Goal: Complete application form: Complete application form

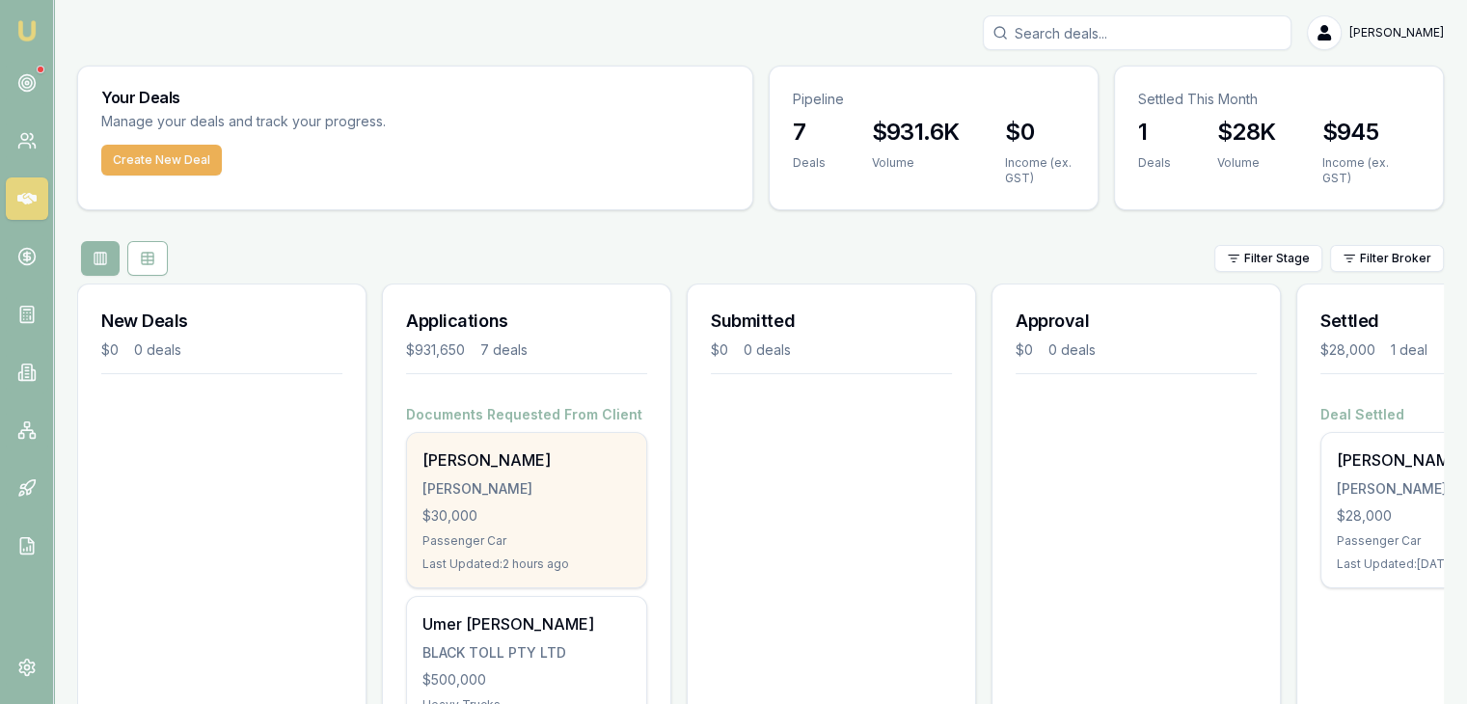
click at [552, 508] on div "$30,000" at bounding box center [526, 515] width 208 height 19
click at [455, 453] on div "[PERSON_NAME]" at bounding box center [526, 459] width 208 height 23
click at [577, 506] on div "$30,000" at bounding box center [526, 515] width 208 height 19
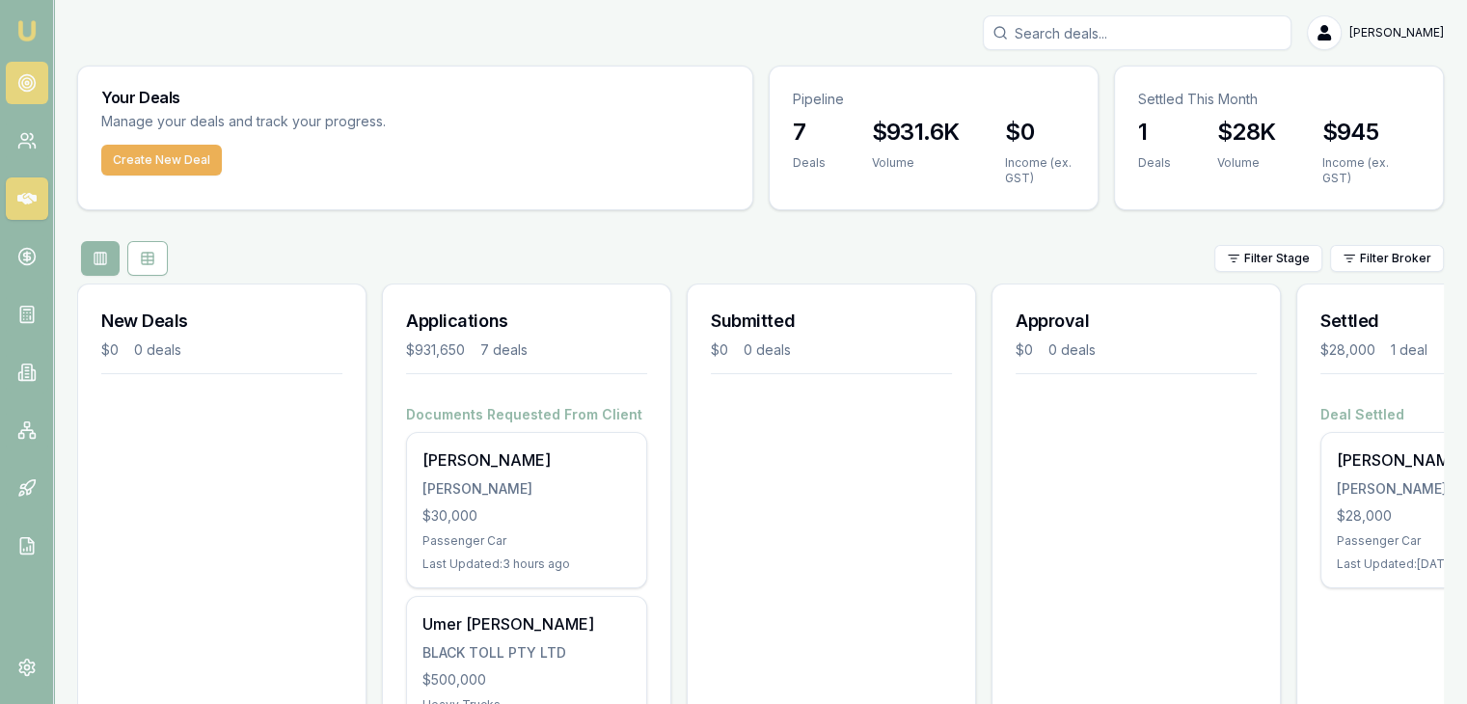
click at [20, 82] on icon at bounding box center [26, 82] width 19 height 19
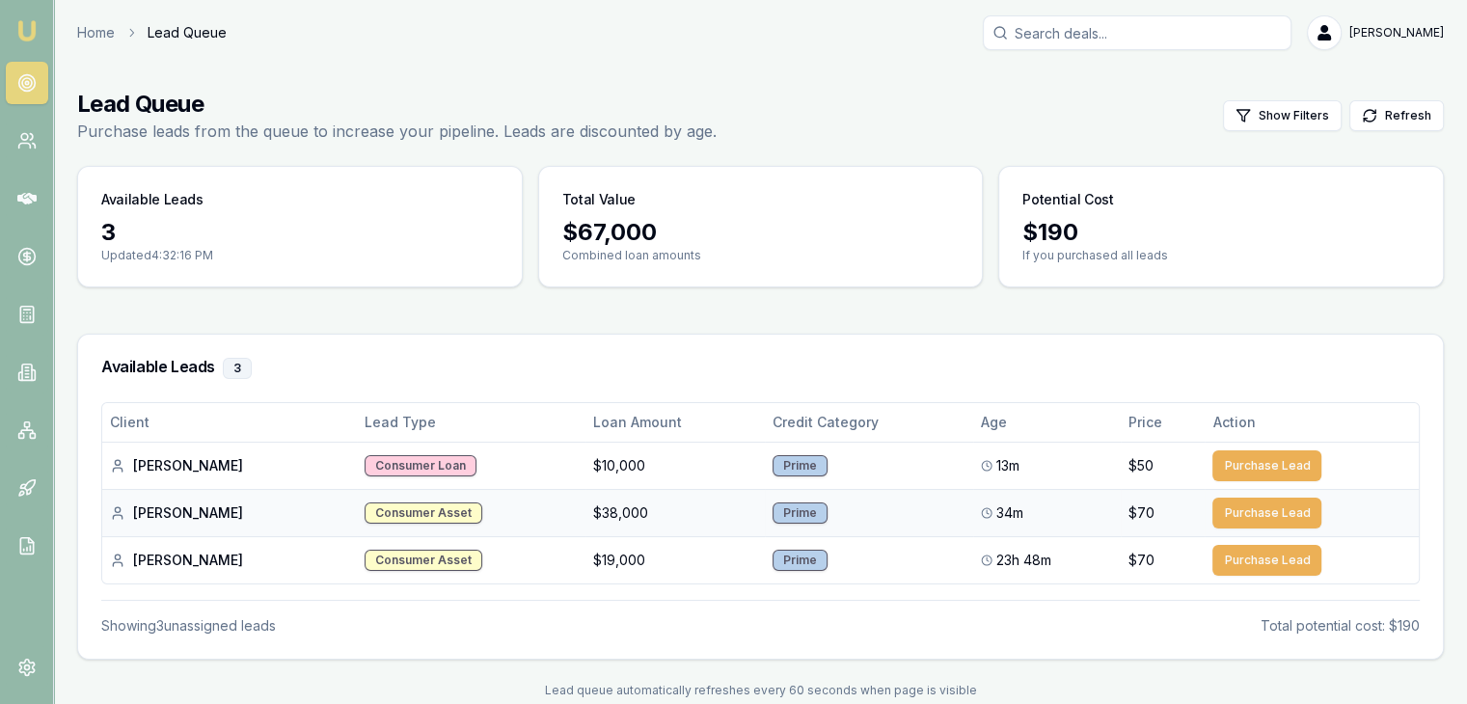
click at [364, 516] on div "Consumer Asset" at bounding box center [423, 512] width 118 height 21
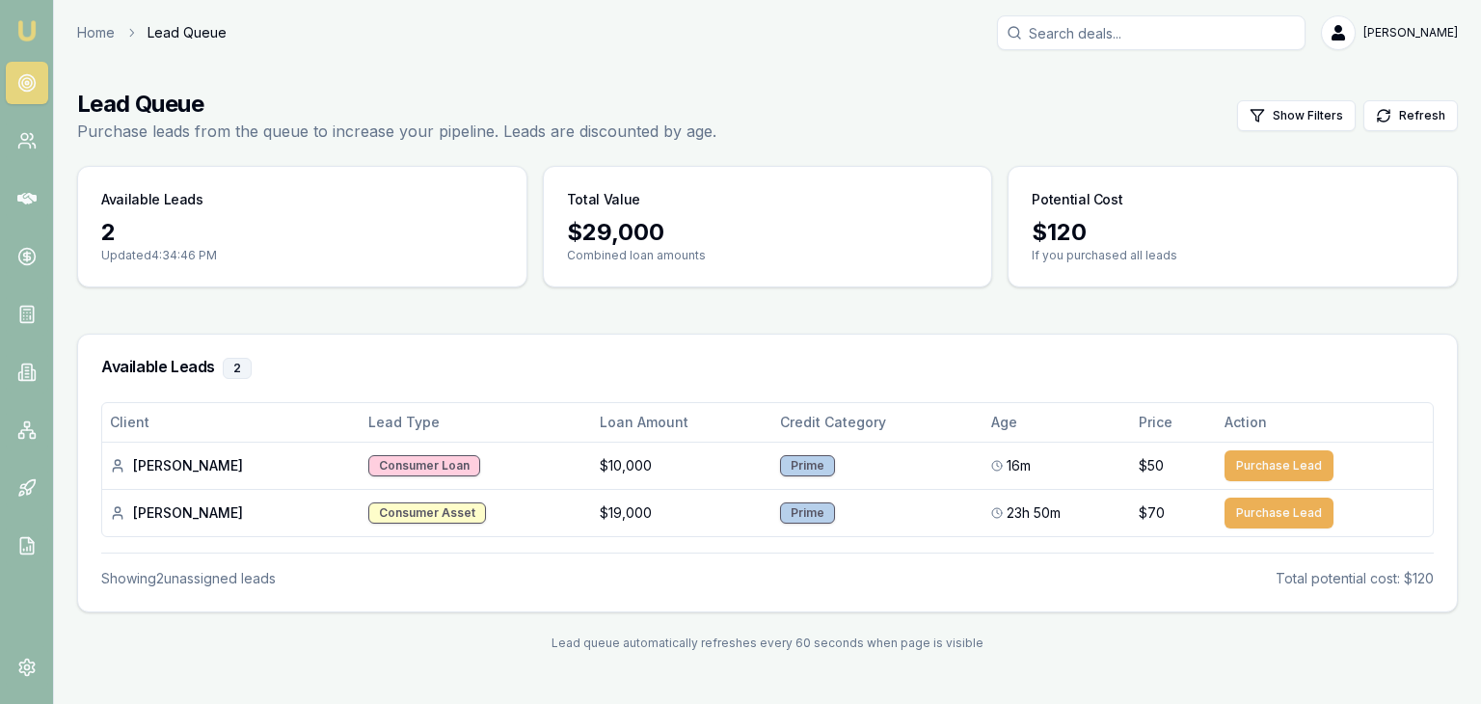
click at [29, 96] on link at bounding box center [27, 83] width 42 height 42
click at [19, 128] on link at bounding box center [27, 141] width 42 height 42
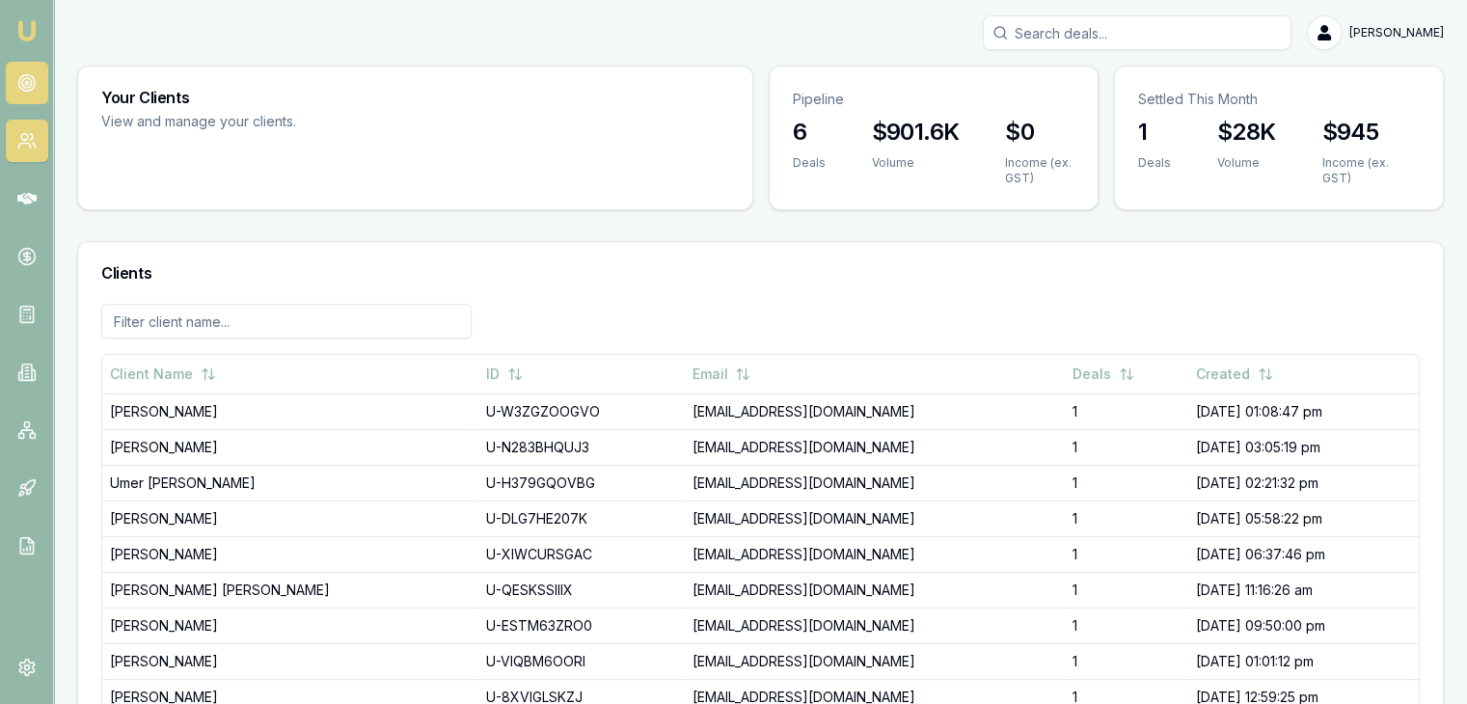
click at [13, 73] on link at bounding box center [27, 83] width 42 height 42
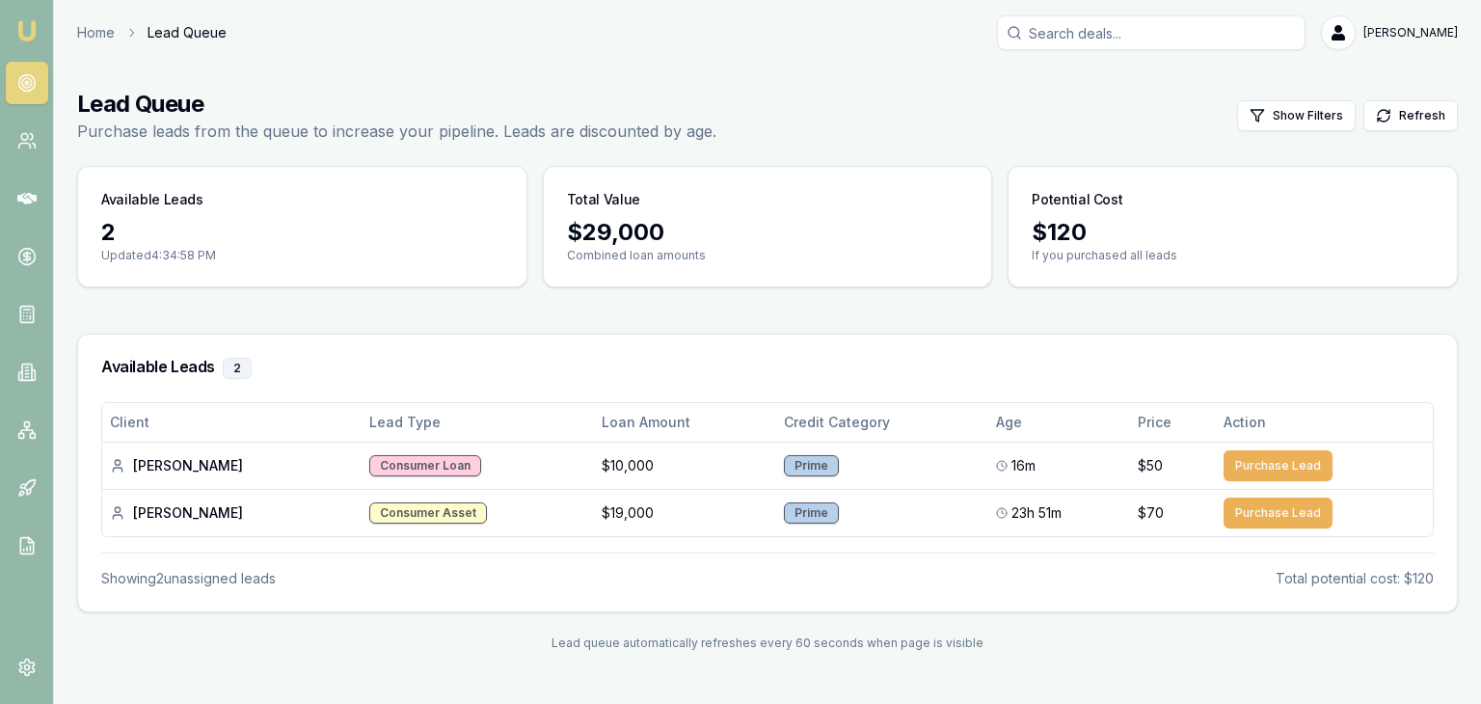
click at [0, 251] on nav "Emu Broker" at bounding box center [26, 291] width 53 height 582
click at [31, 318] on icon at bounding box center [26, 314] width 19 height 19
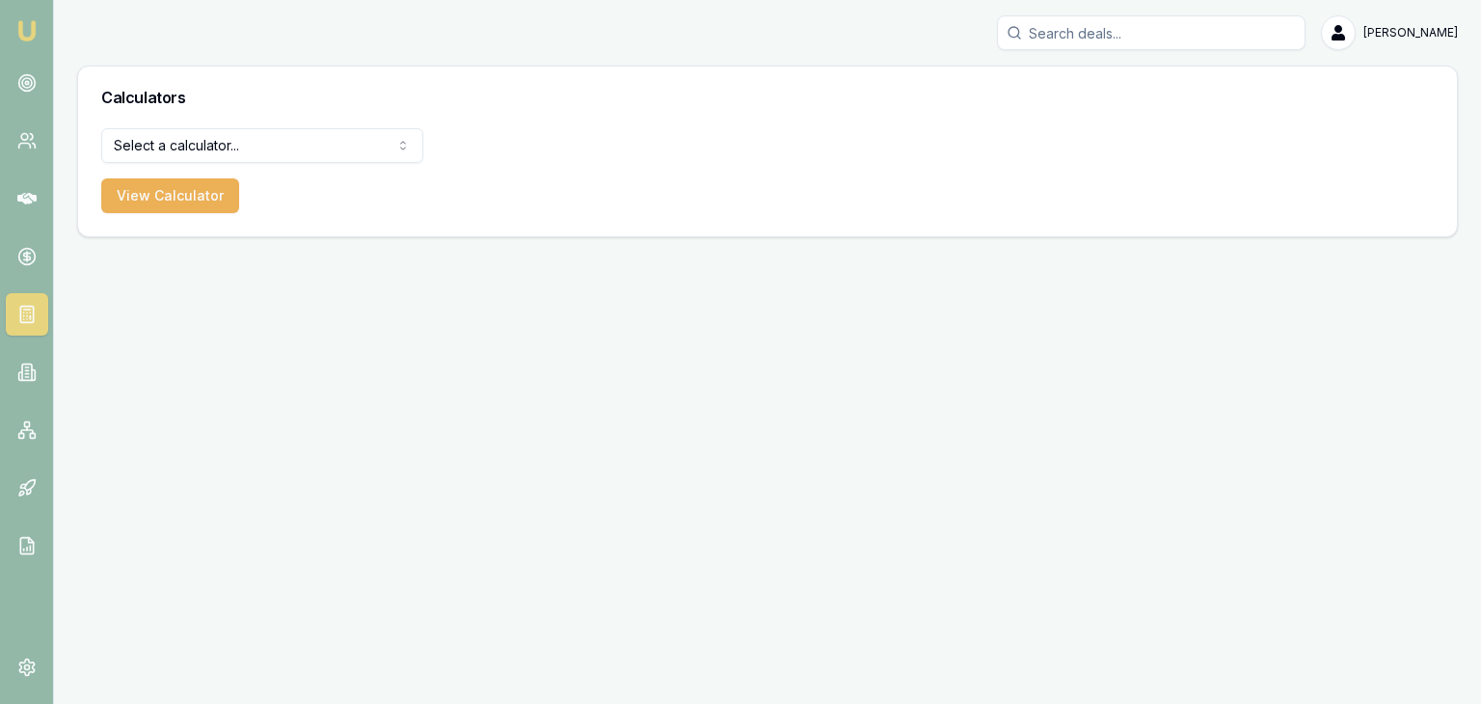
click at [33, 30] on img at bounding box center [26, 30] width 23 height 23
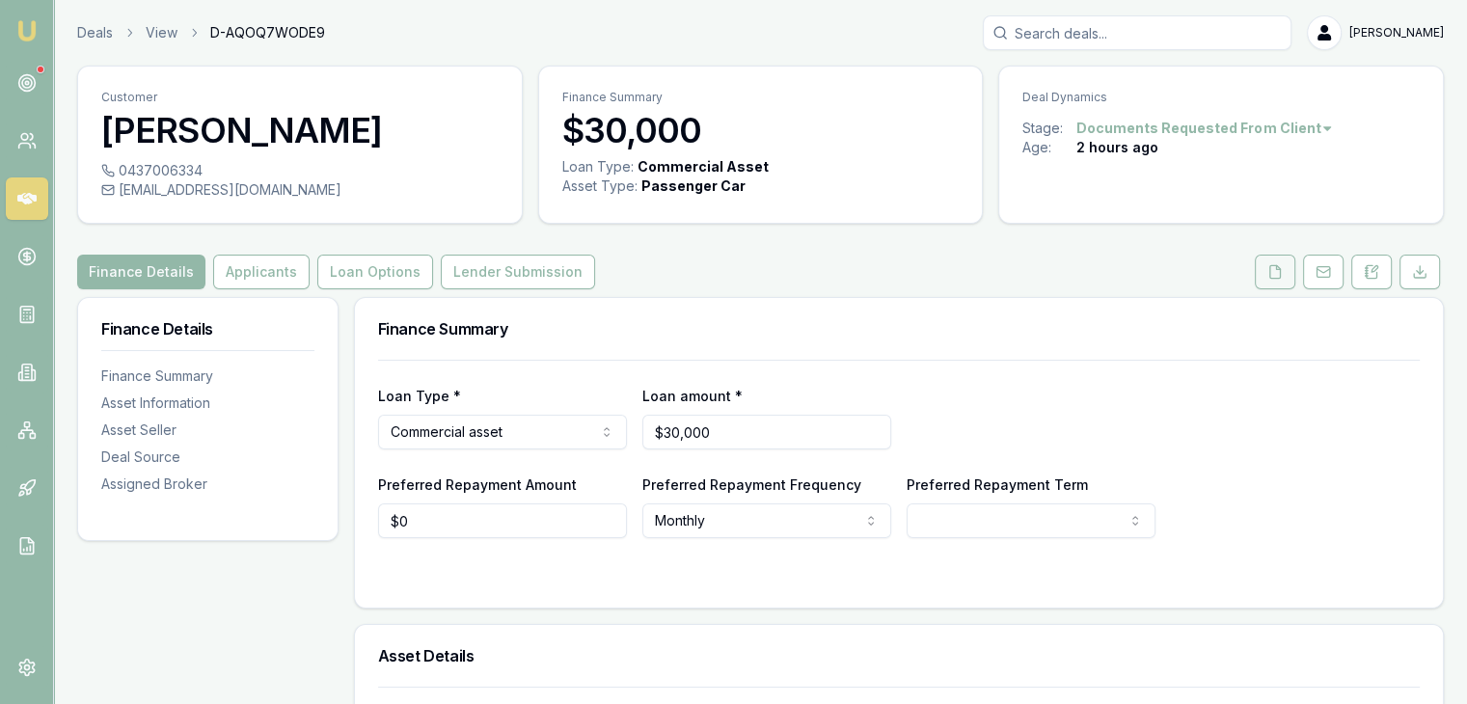
click at [1276, 279] on button at bounding box center [1274, 272] width 40 height 35
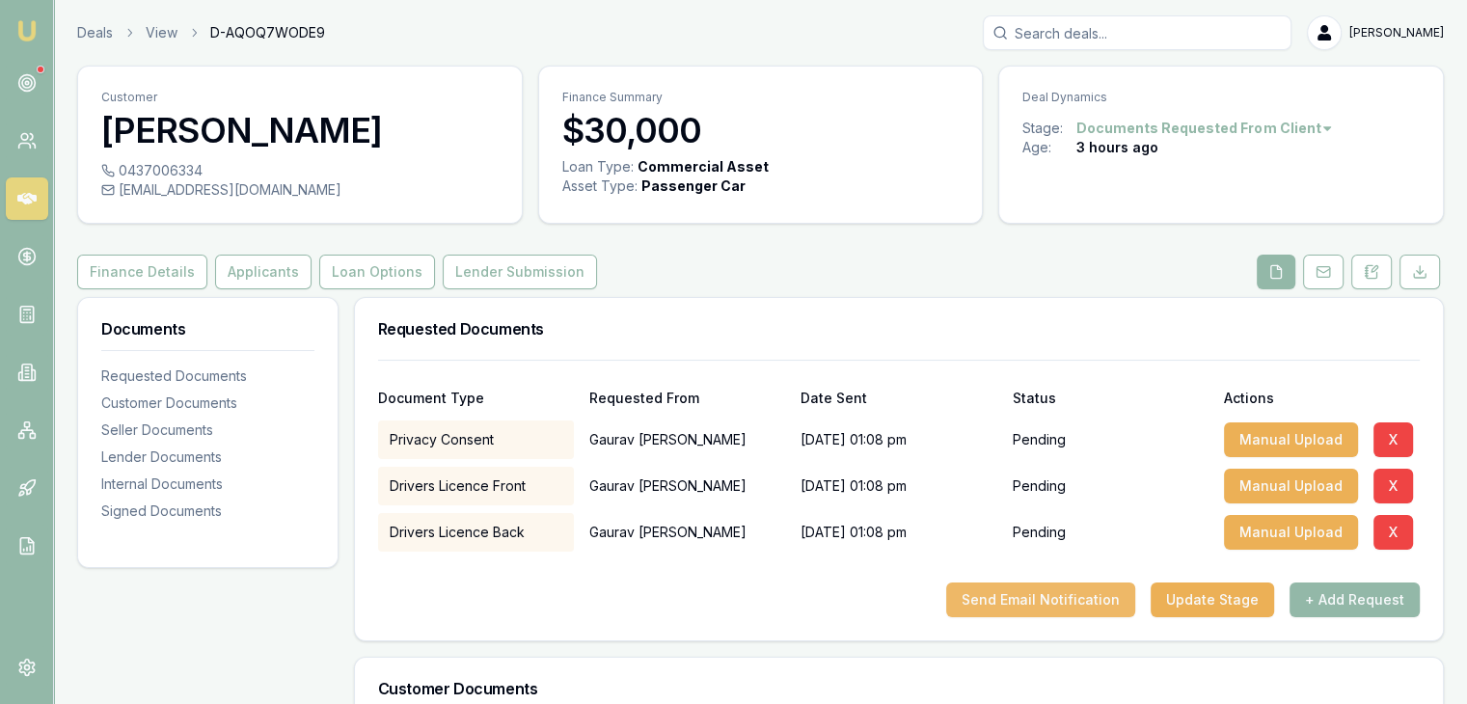
click at [1048, 593] on button "Send Email Notification" at bounding box center [1040, 599] width 189 height 35
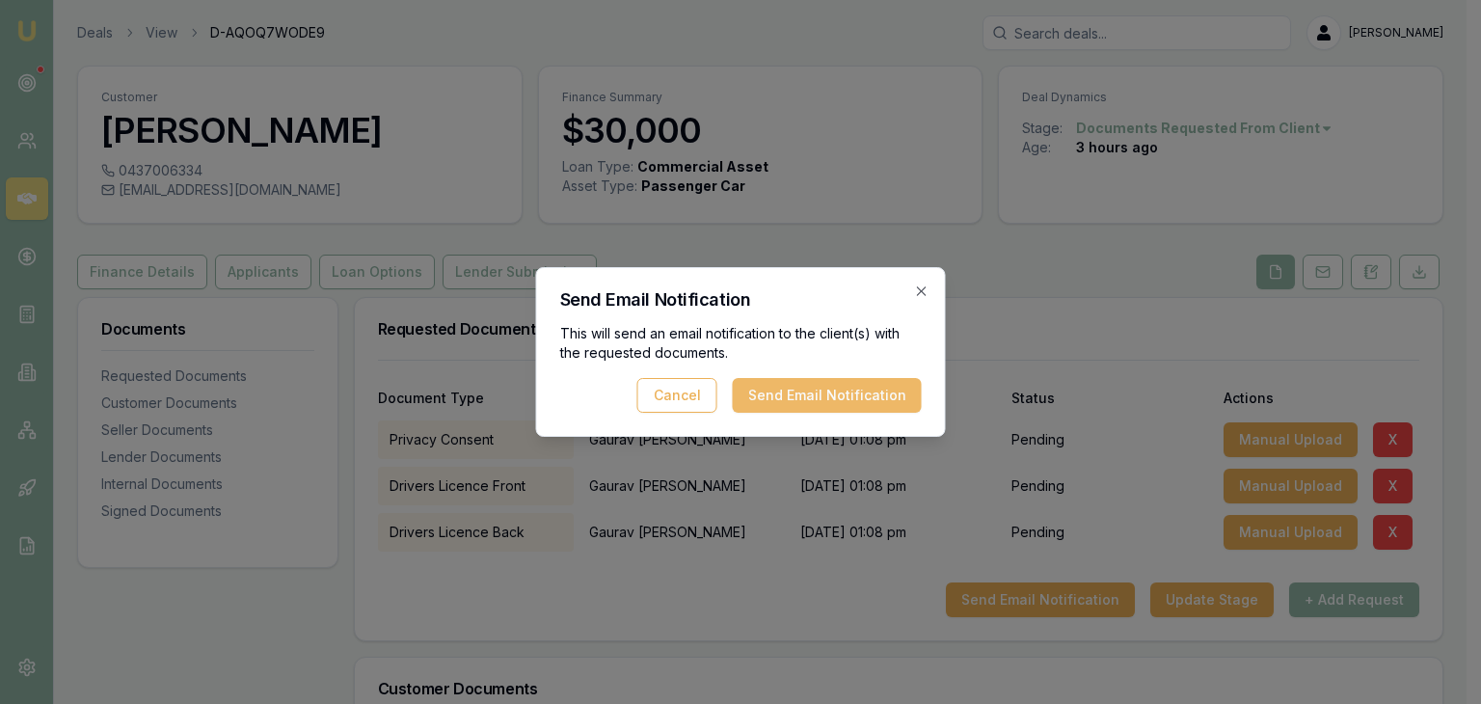
click at [798, 399] on button "Send Email Notification" at bounding box center [827, 395] width 189 height 35
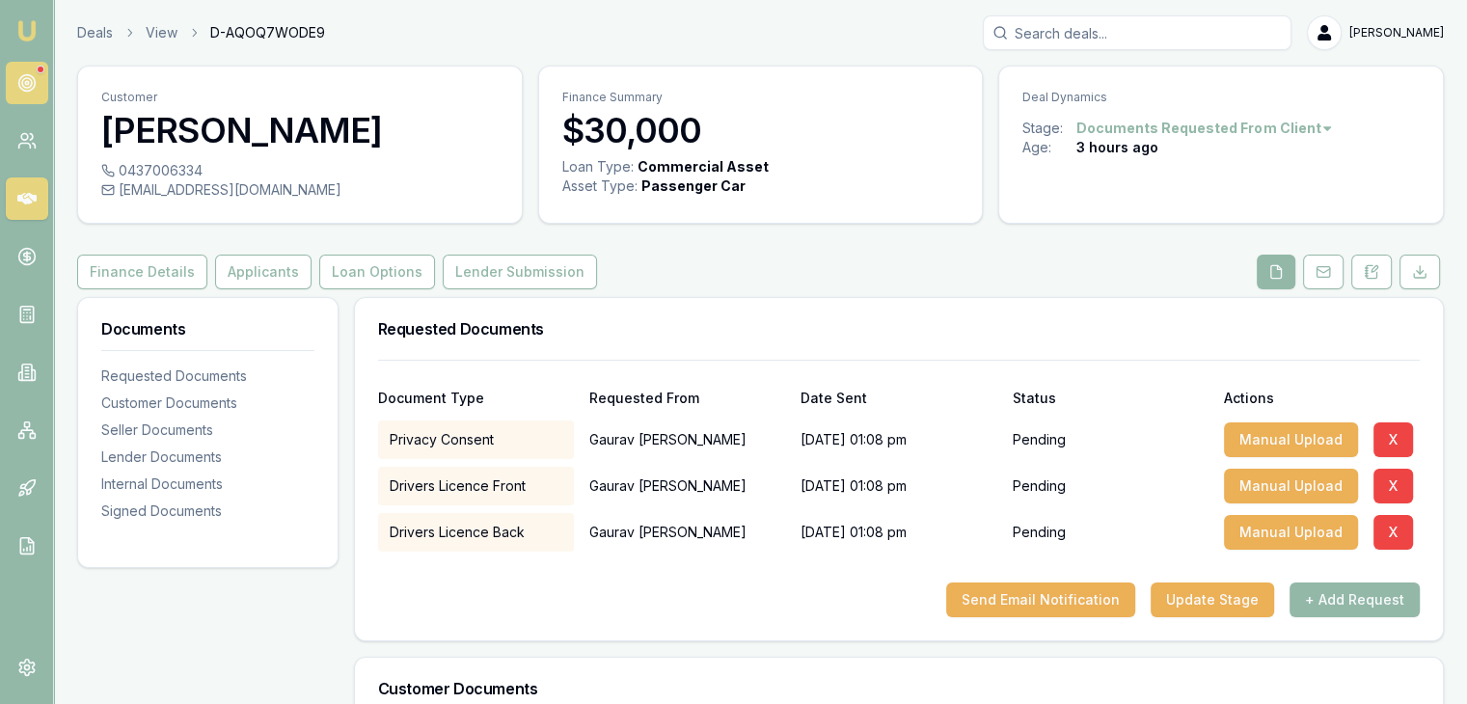
click at [21, 73] on icon at bounding box center [26, 82] width 19 height 19
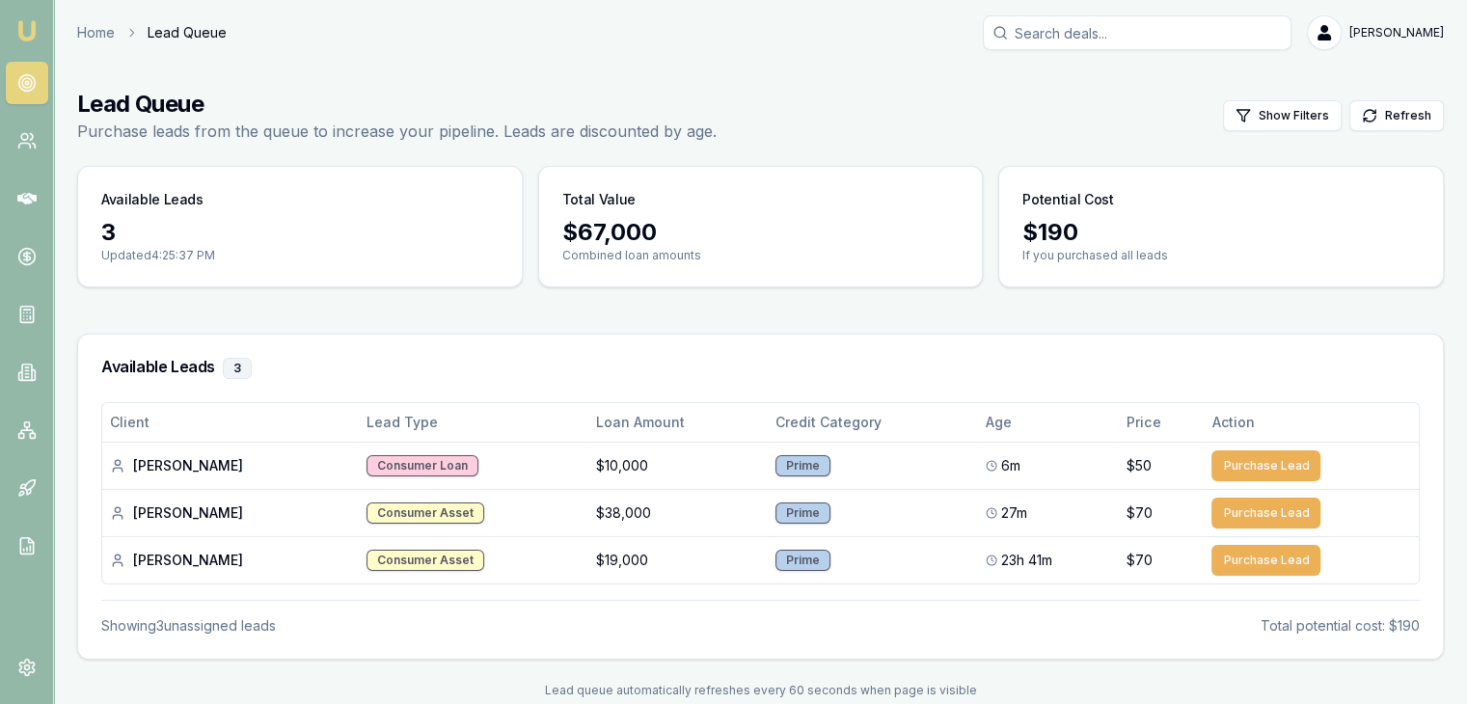
click at [19, 25] on img at bounding box center [26, 30] width 23 height 23
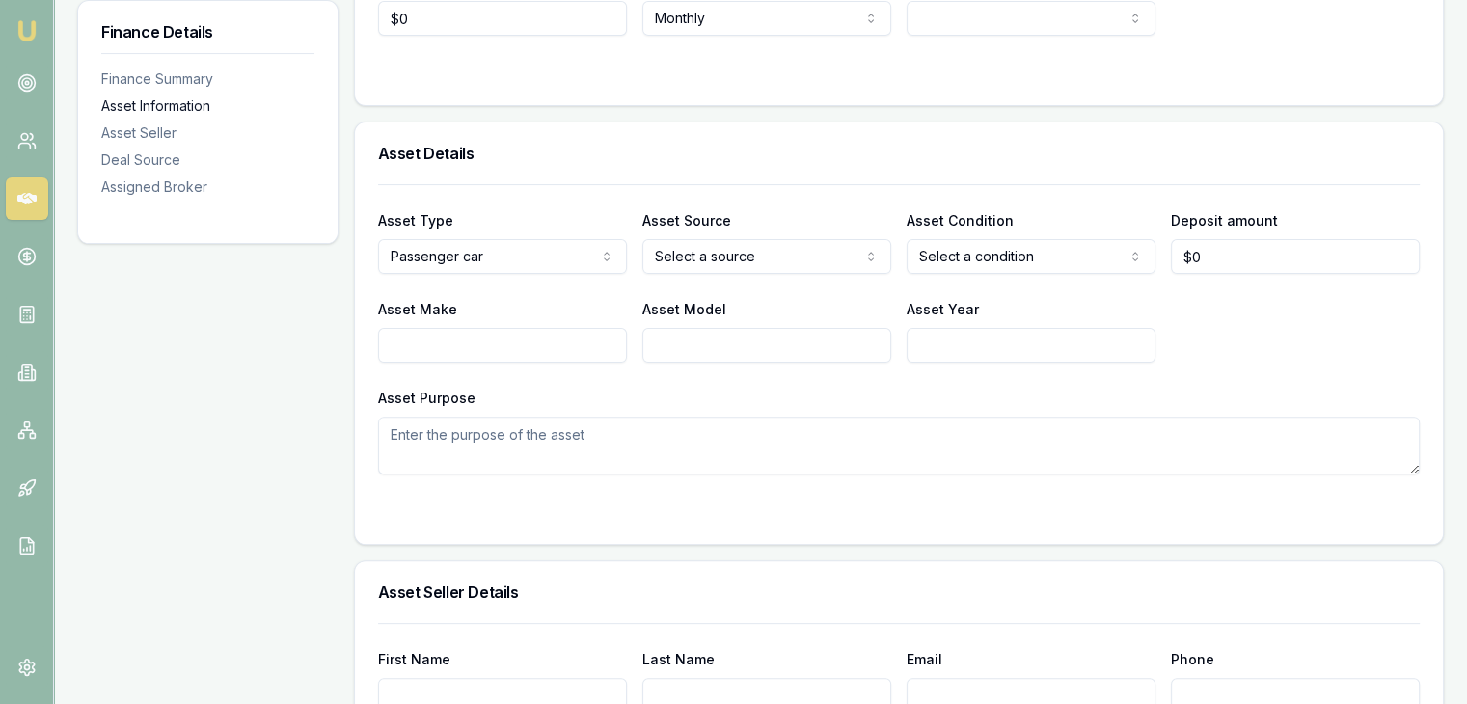
scroll to position [498, 0]
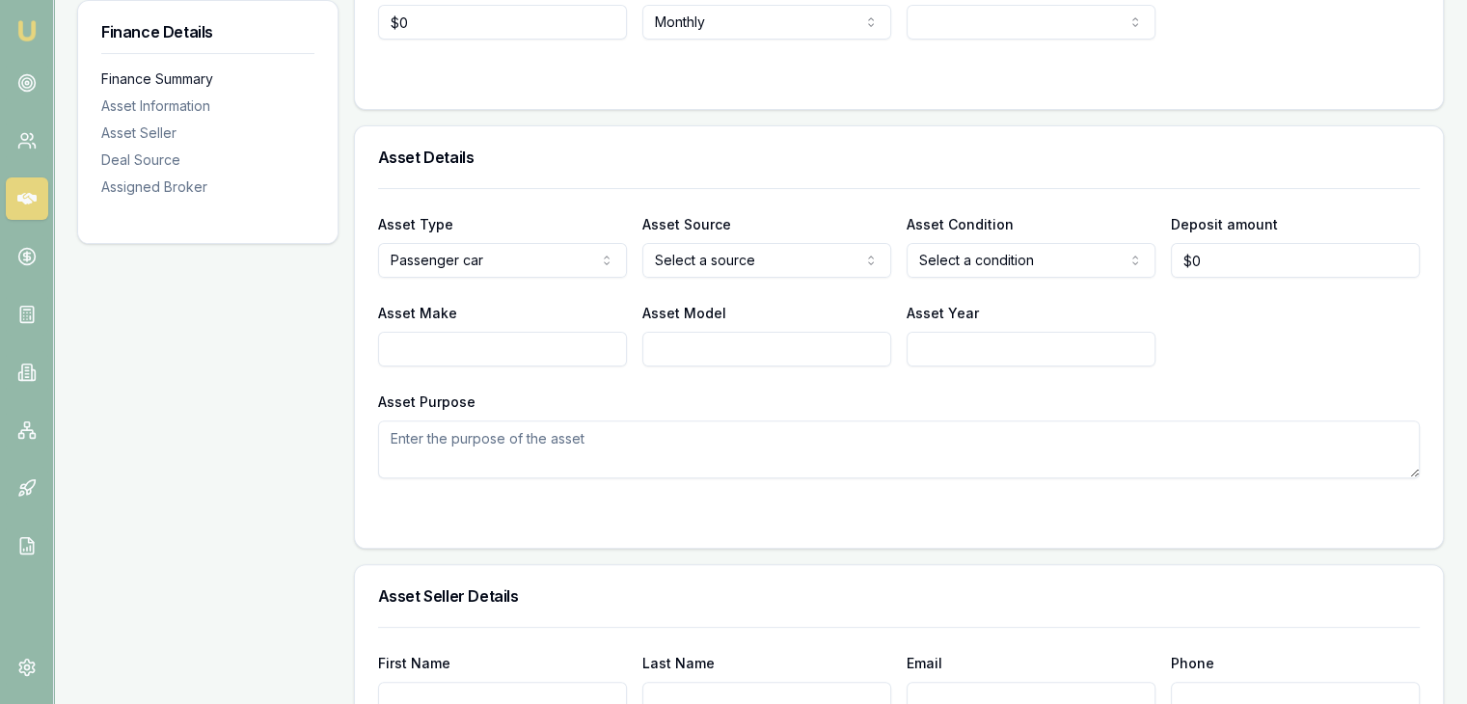
click at [154, 83] on div "Finance Summary" at bounding box center [207, 78] width 213 height 19
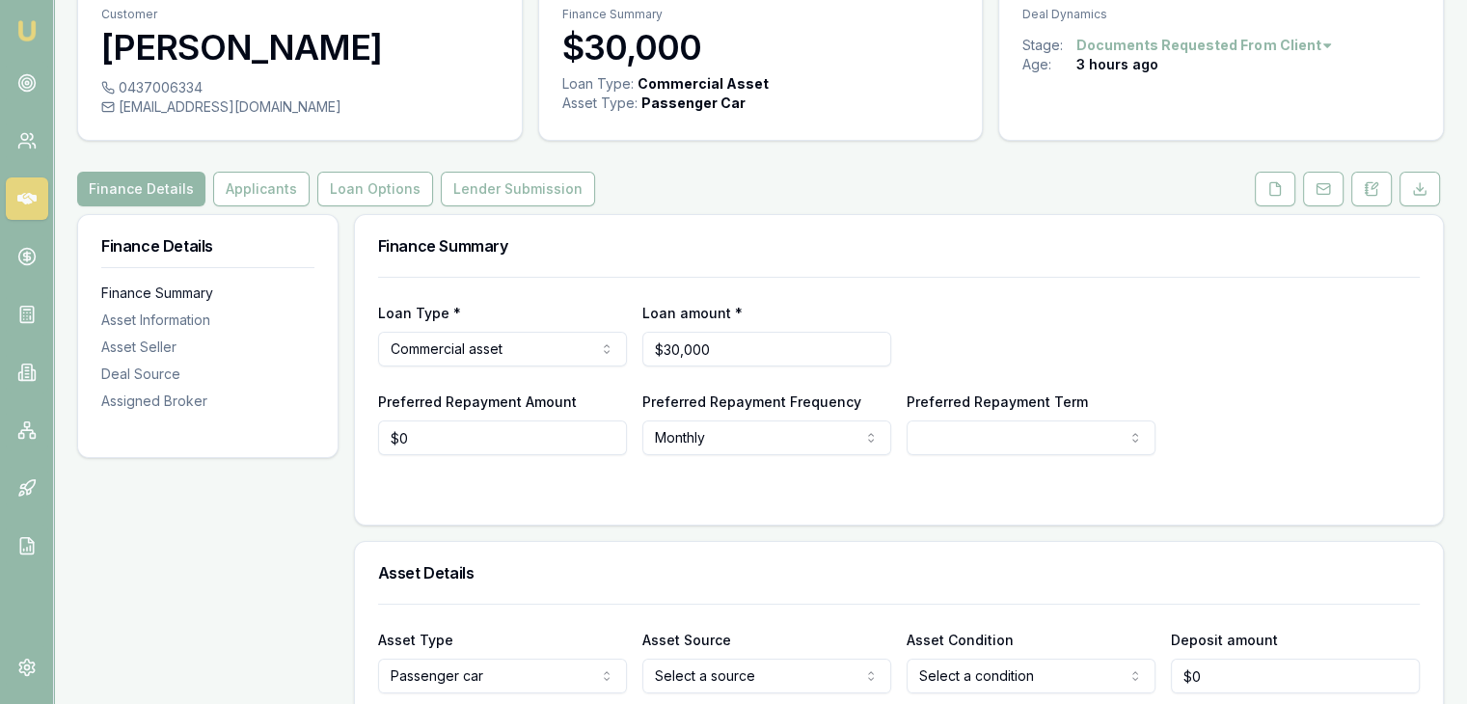
scroll to position [81, 0]
click at [266, 197] on button "Applicants" at bounding box center [261, 191] width 96 height 35
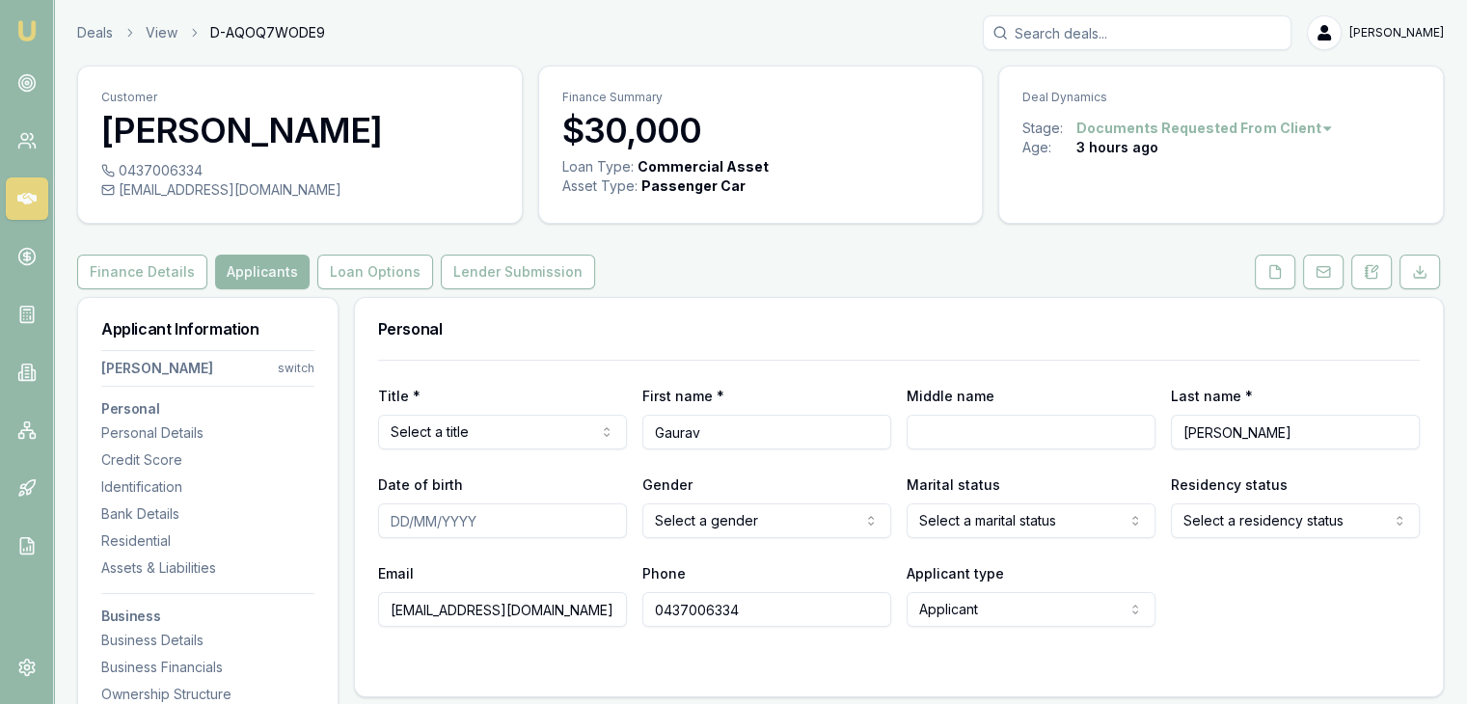
scroll to position [66, 0]
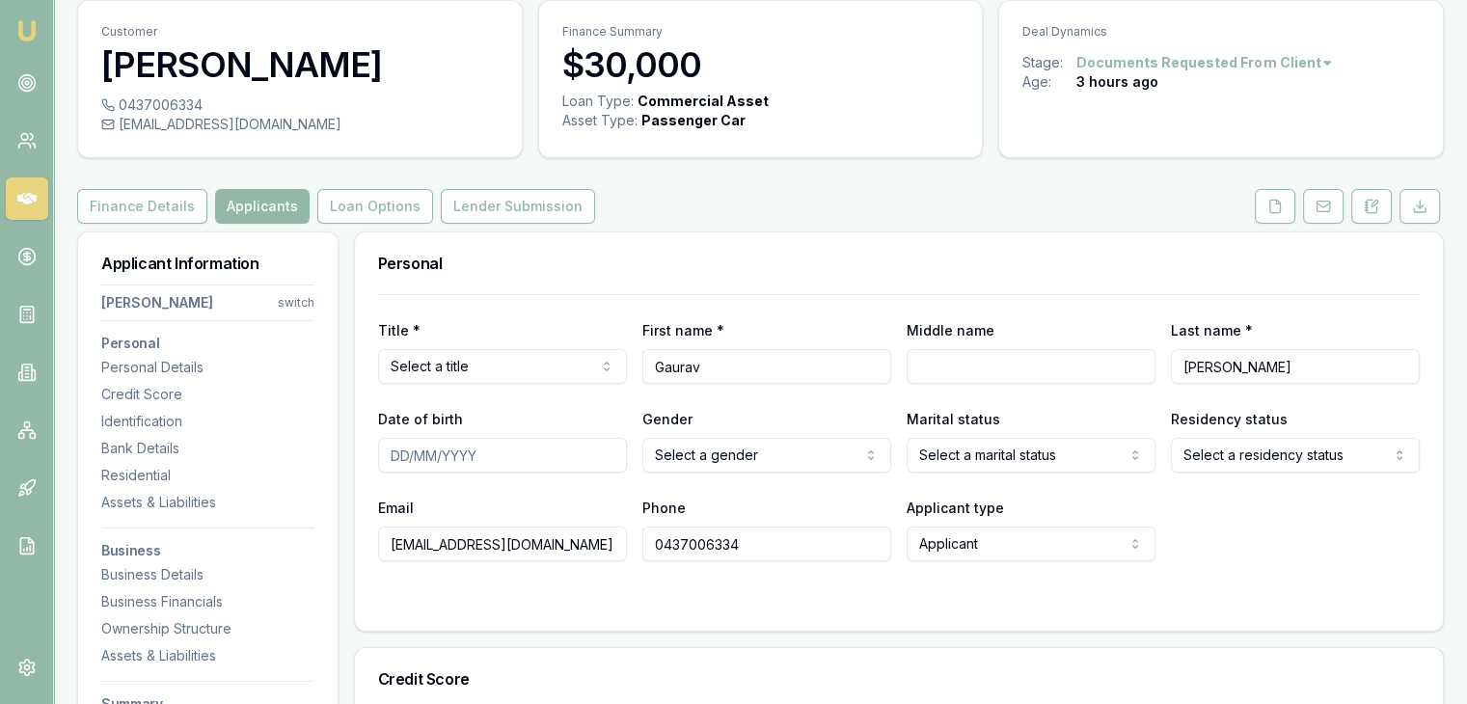
click at [405, 548] on input "[EMAIL_ADDRESS][DOMAIN_NAME]" at bounding box center [502, 543] width 249 height 35
type input "[EMAIL_ADDRESS][DOMAIN_NAME]"
click at [520, 610] on div "Title * Select a title Mr Mrs Miss Ms Dr Prof First name * [PERSON_NAME] Middle…" at bounding box center [899, 462] width 1088 height 337
click at [1281, 206] on icon at bounding box center [1274, 206] width 15 height 15
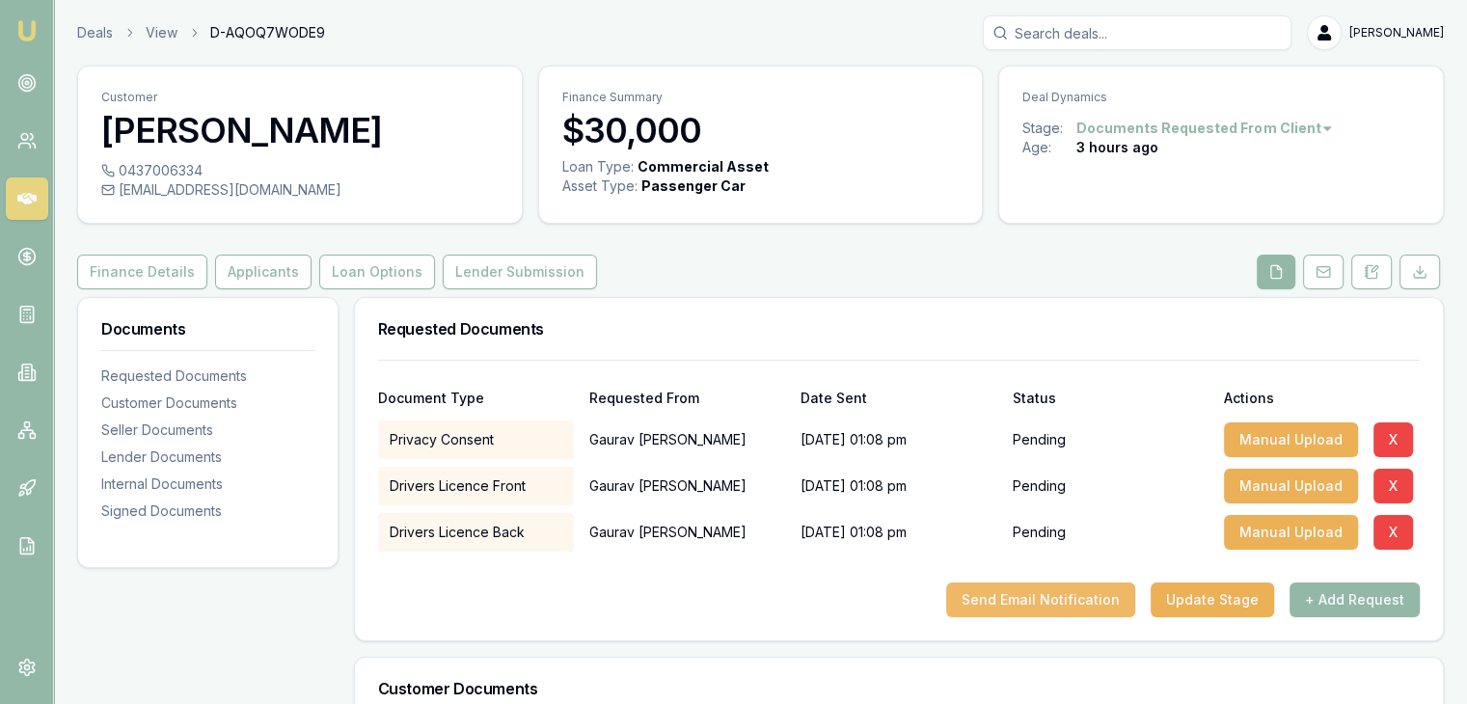
click at [1035, 606] on button "Send Email Notification" at bounding box center [1040, 599] width 189 height 35
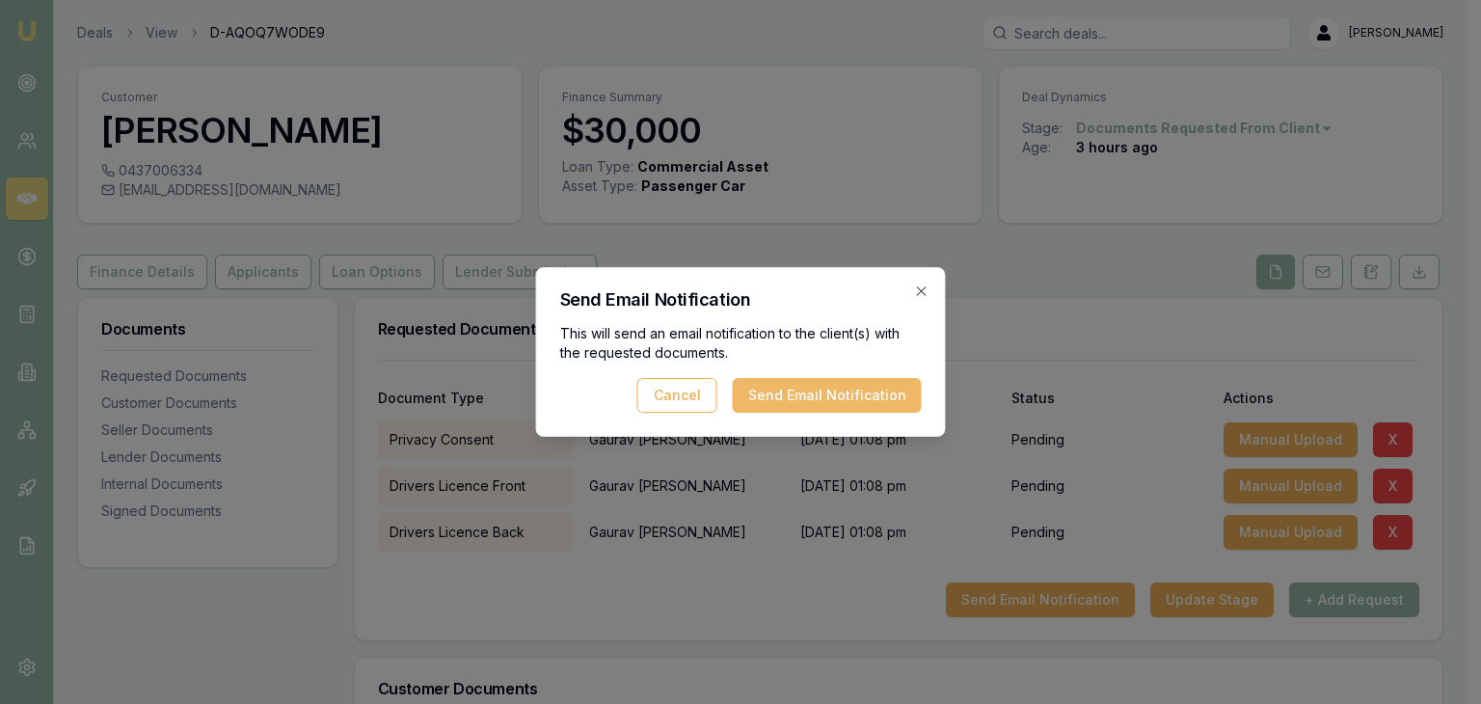
click at [848, 392] on button "Send Email Notification" at bounding box center [827, 395] width 189 height 35
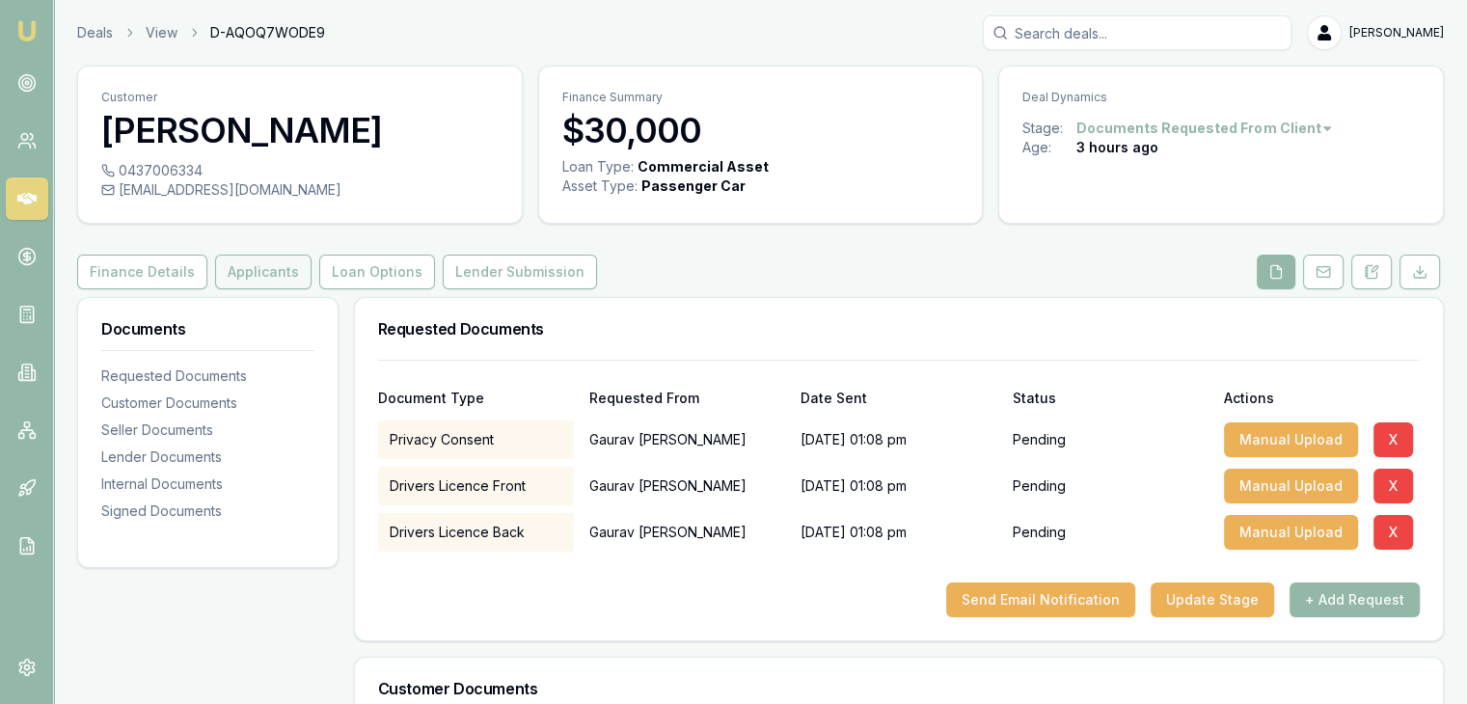
click at [239, 288] on button "Applicants" at bounding box center [263, 272] width 96 height 35
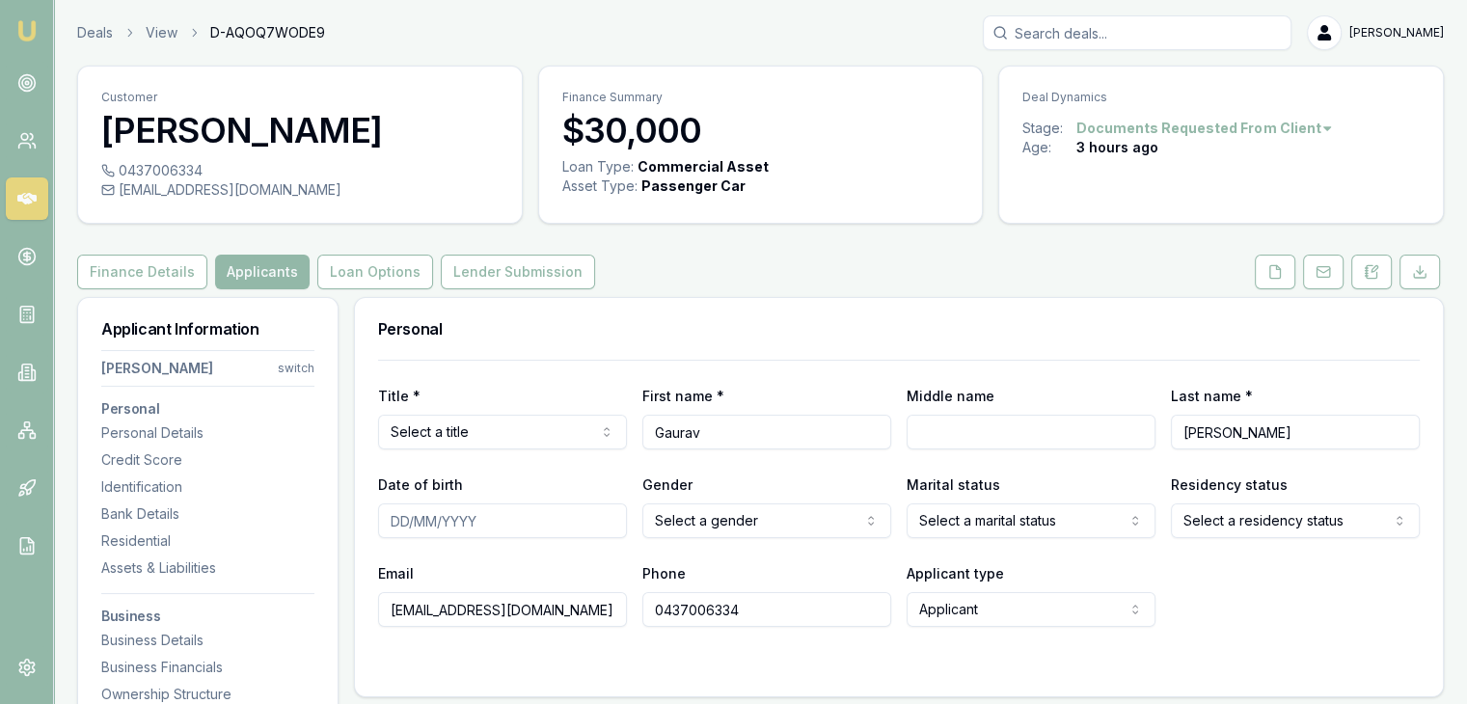
click at [239, 288] on button "Applicants" at bounding box center [262, 272] width 94 height 35
click at [388, 261] on button "Loan Options" at bounding box center [375, 272] width 116 height 35
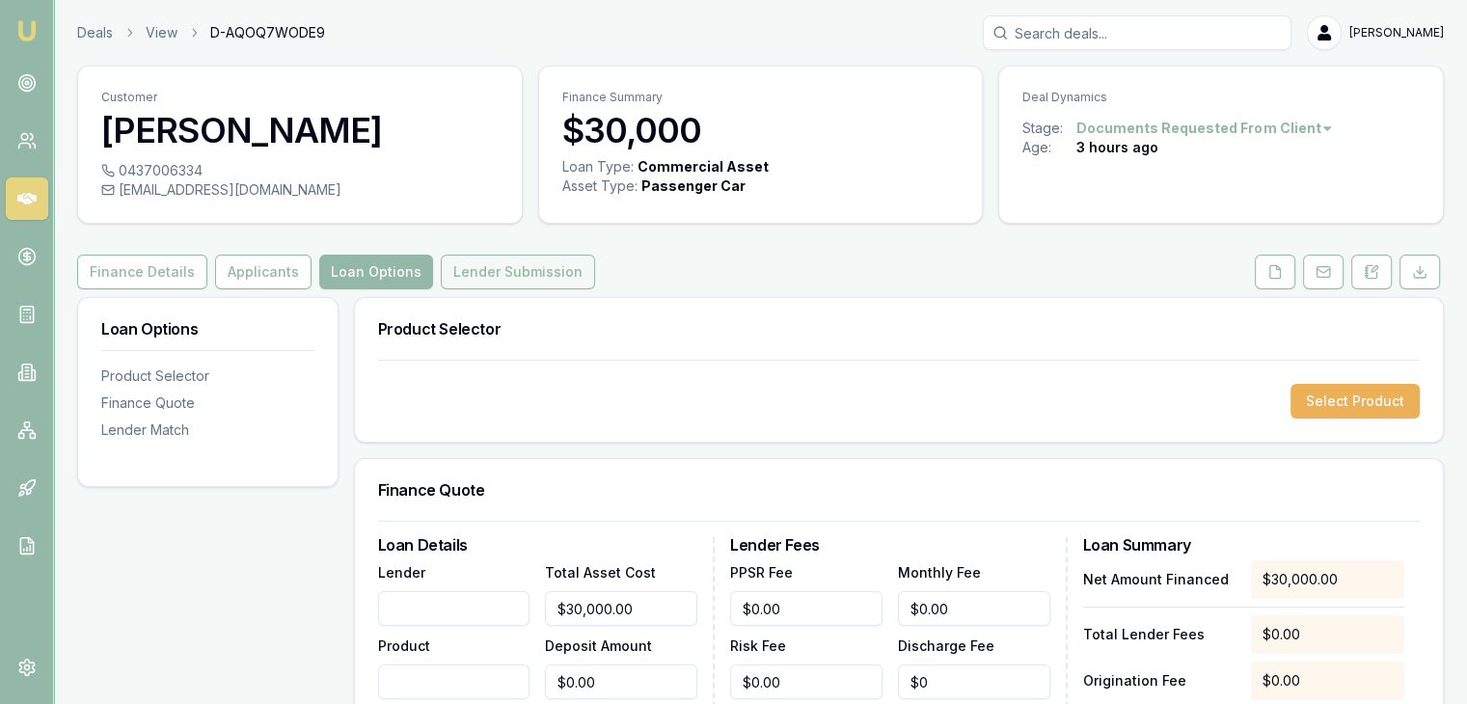
click at [462, 262] on button "Lender Submission" at bounding box center [518, 272] width 154 height 35
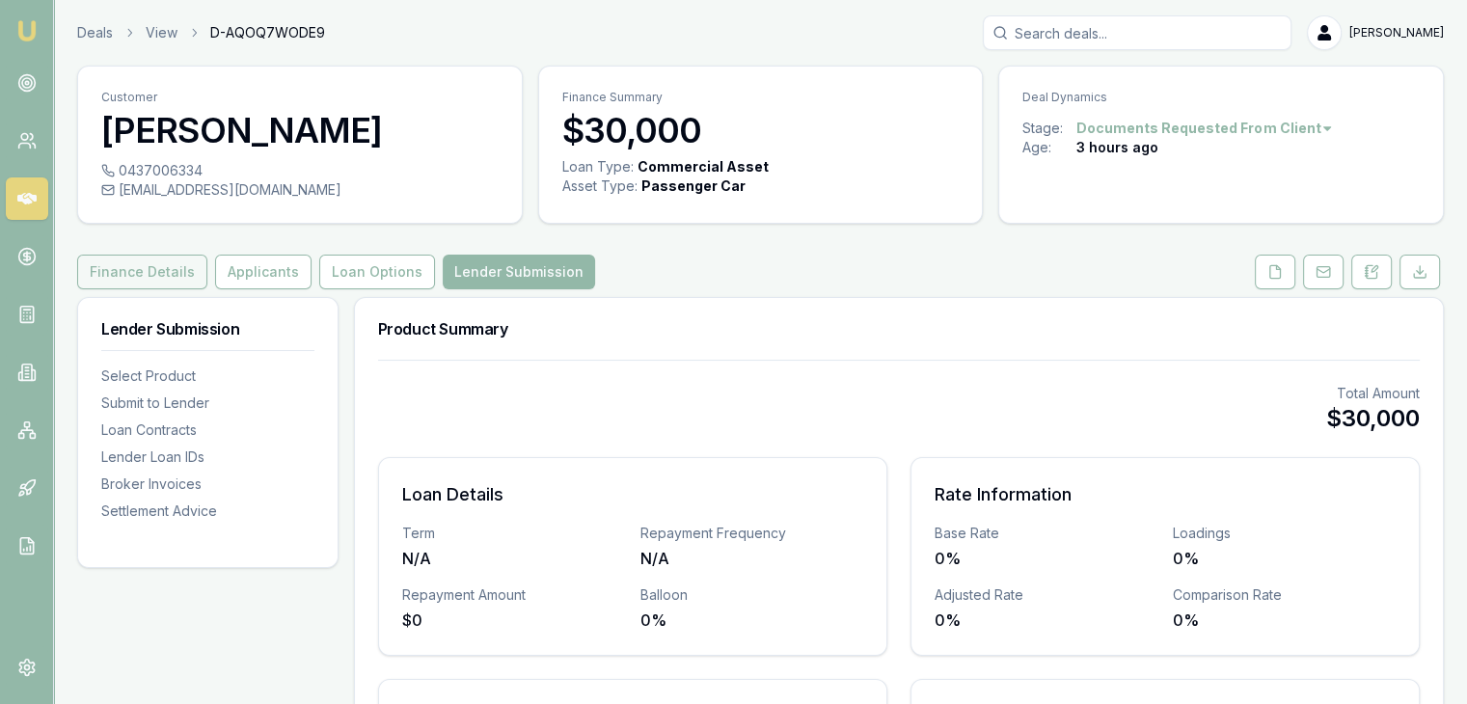
click at [149, 268] on button "Finance Details" at bounding box center [142, 272] width 130 height 35
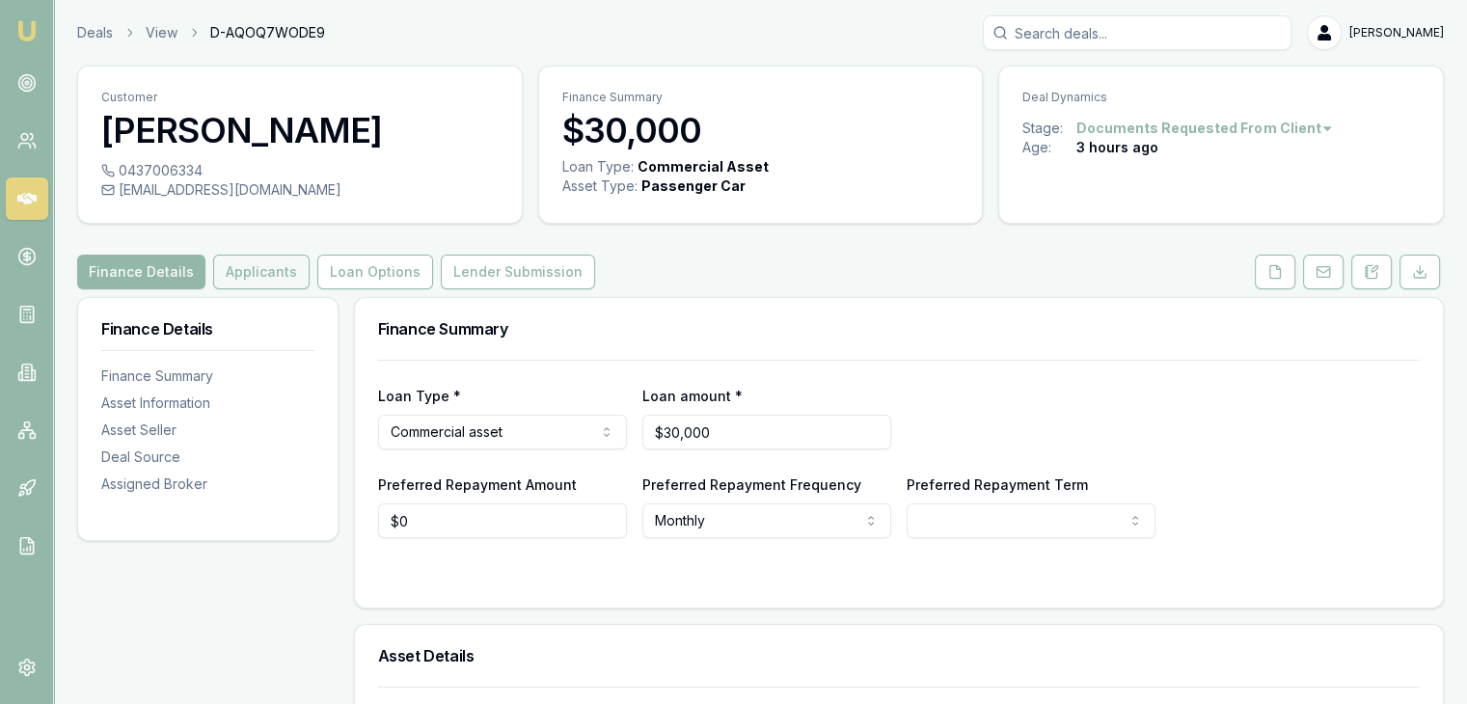
click at [226, 267] on button "Applicants" at bounding box center [261, 272] width 96 height 35
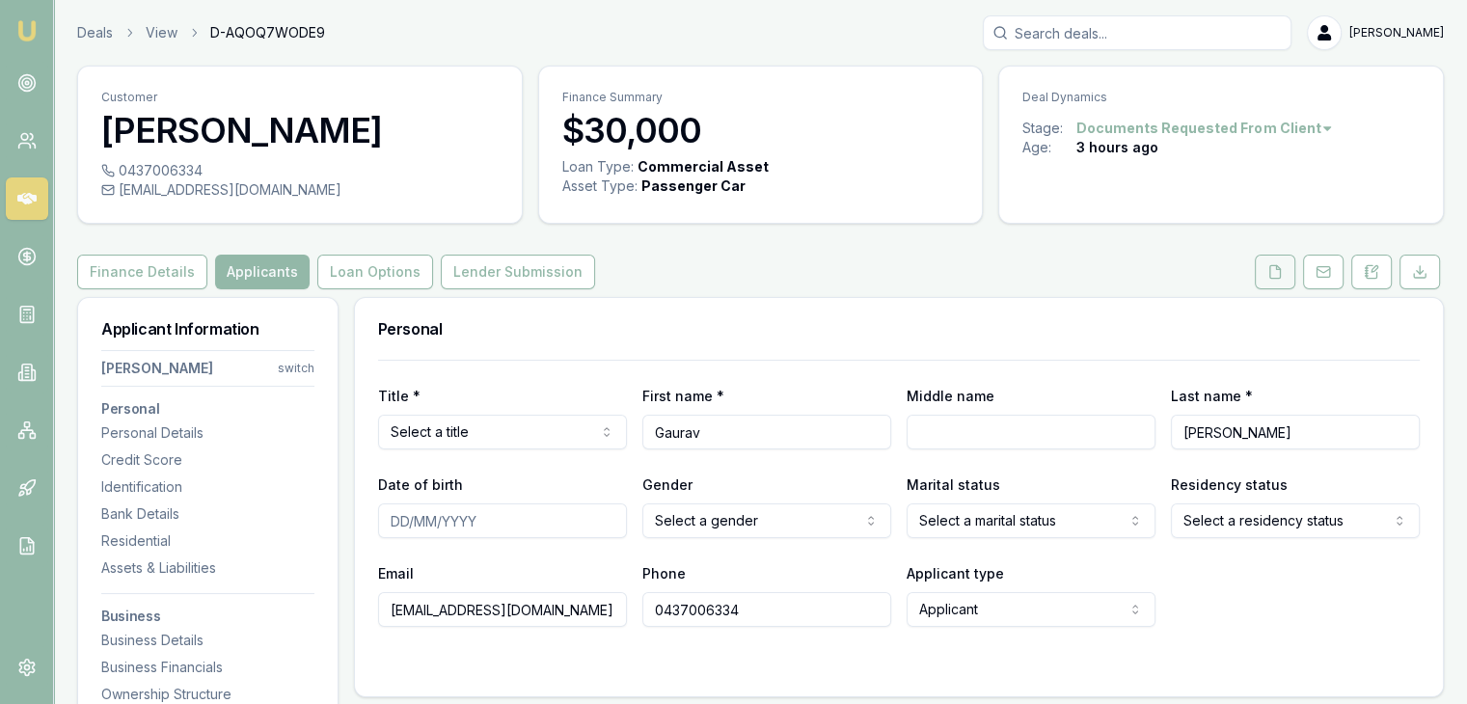
click at [1272, 288] on button at bounding box center [1274, 272] width 40 height 35
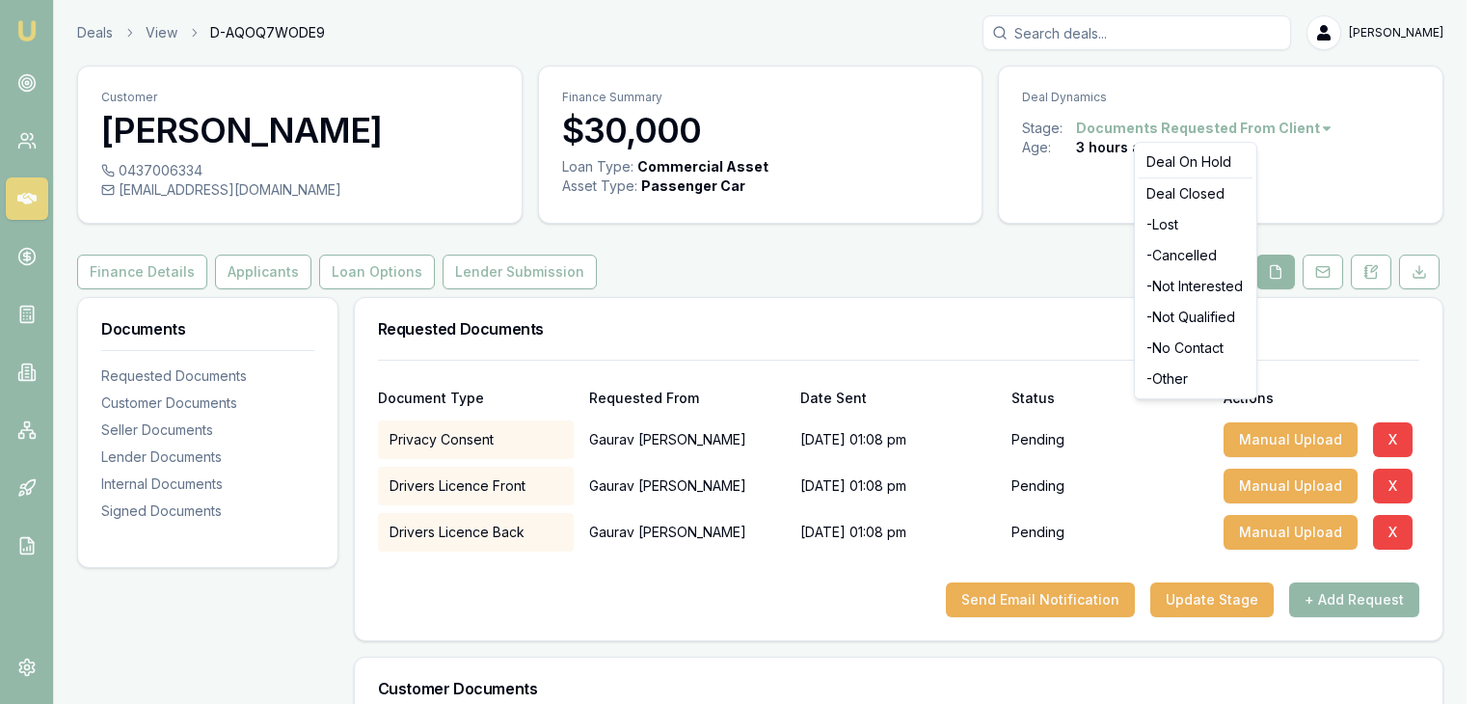
click at [1315, 131] on html "Emu Broker Deals View D-AQOQ7WODE9 Pinkesh Patel Toggle Menu Customer Gaurav Ma…" at bounding box center [740, 352] width 1481 height 704
click at [1172, 373] on div "- Other" at bounding box center [1196, 379] width 114 height 31
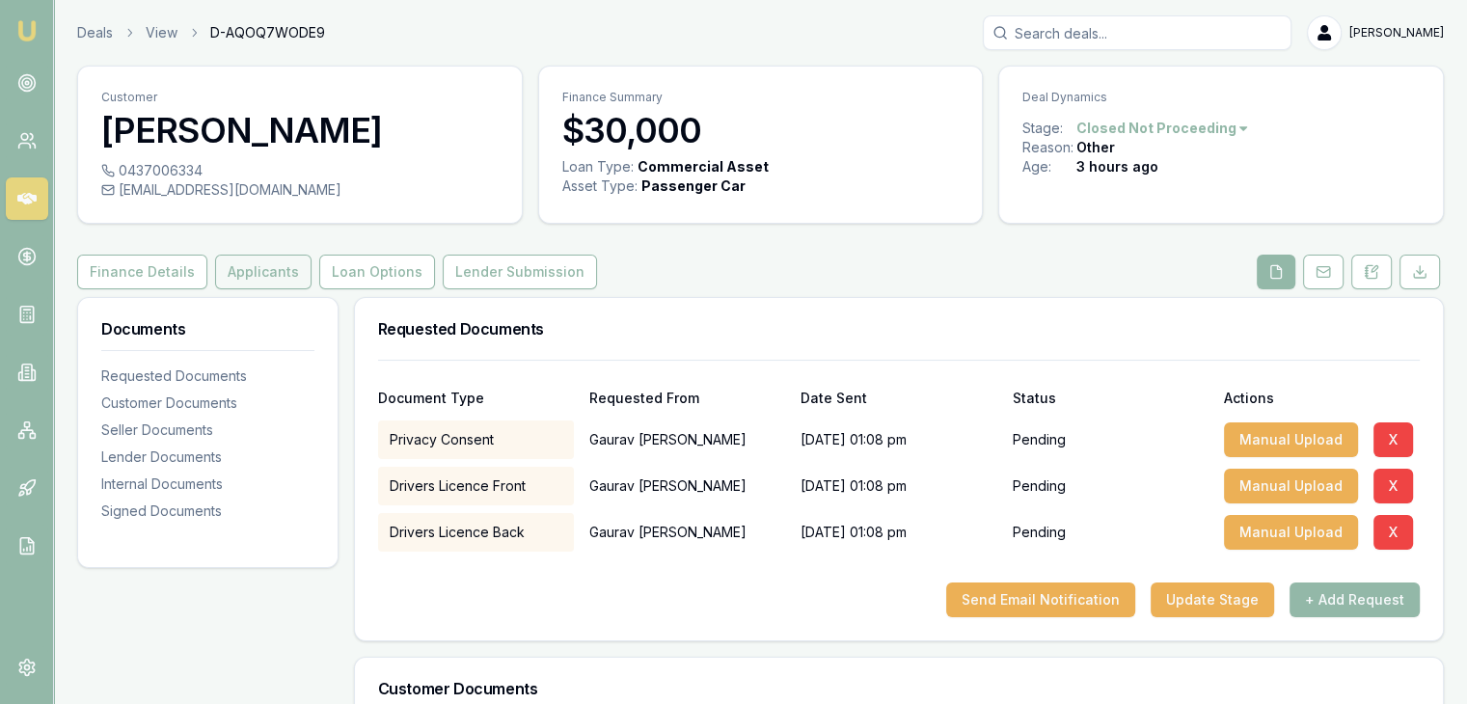
click at [270, 286] on button "Applicants" at bounding box center [263, 272] width 96 height 35
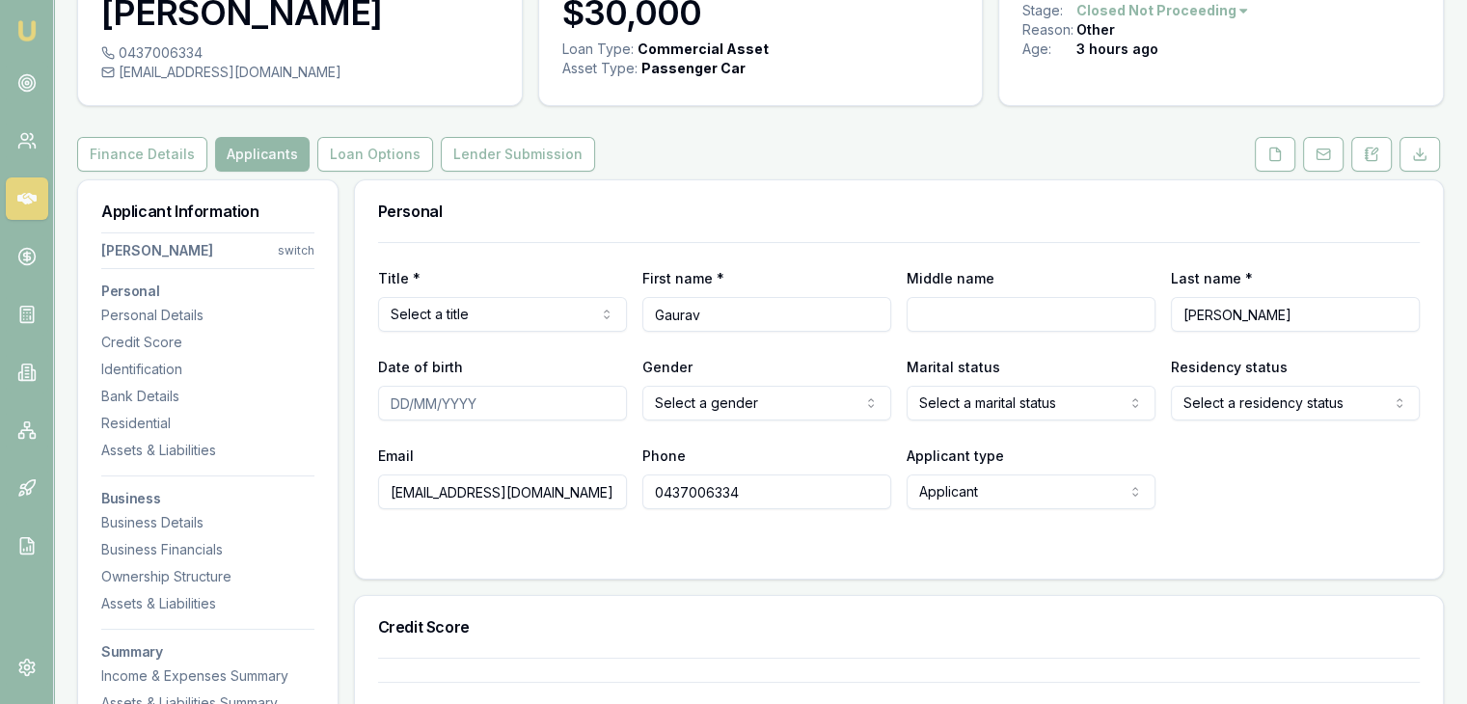
scroll to position [119, 0]
click at [768, 497] on input "0437006334" at bounding box center [766, 490] width 249 height 35
type input "0468393150"
click at [1037, 526] on form "Title * Select a title Mr Mrs Miss Ms Dr Prof First name * Gaurav Middle name L…" at bounding box center [898, 397] width 1041 height 313
click at [1278, 156] on icon at bounding box center [1274, 153] width 15 height 15
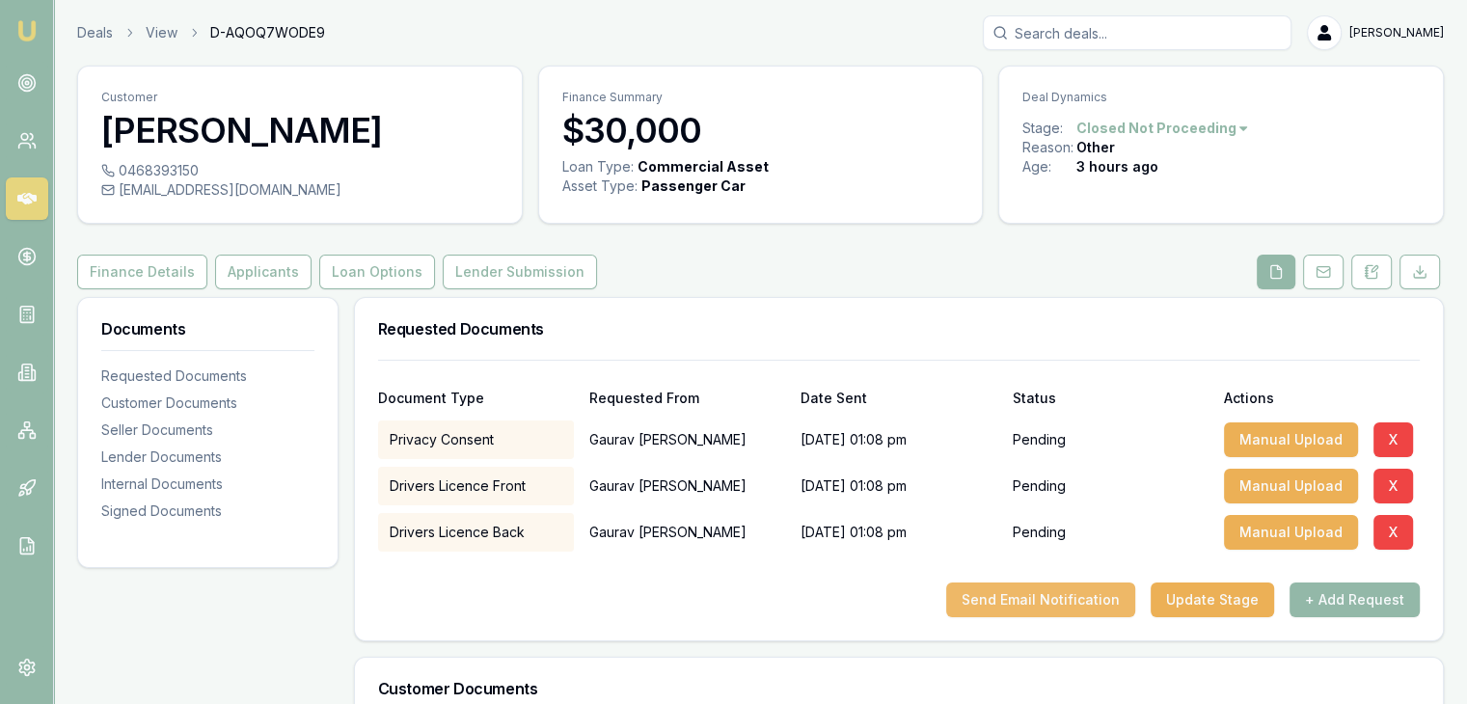
click at [1065, 599] on button "Send Email Notification" at bounding box center [1040, 599] width 189 height 35
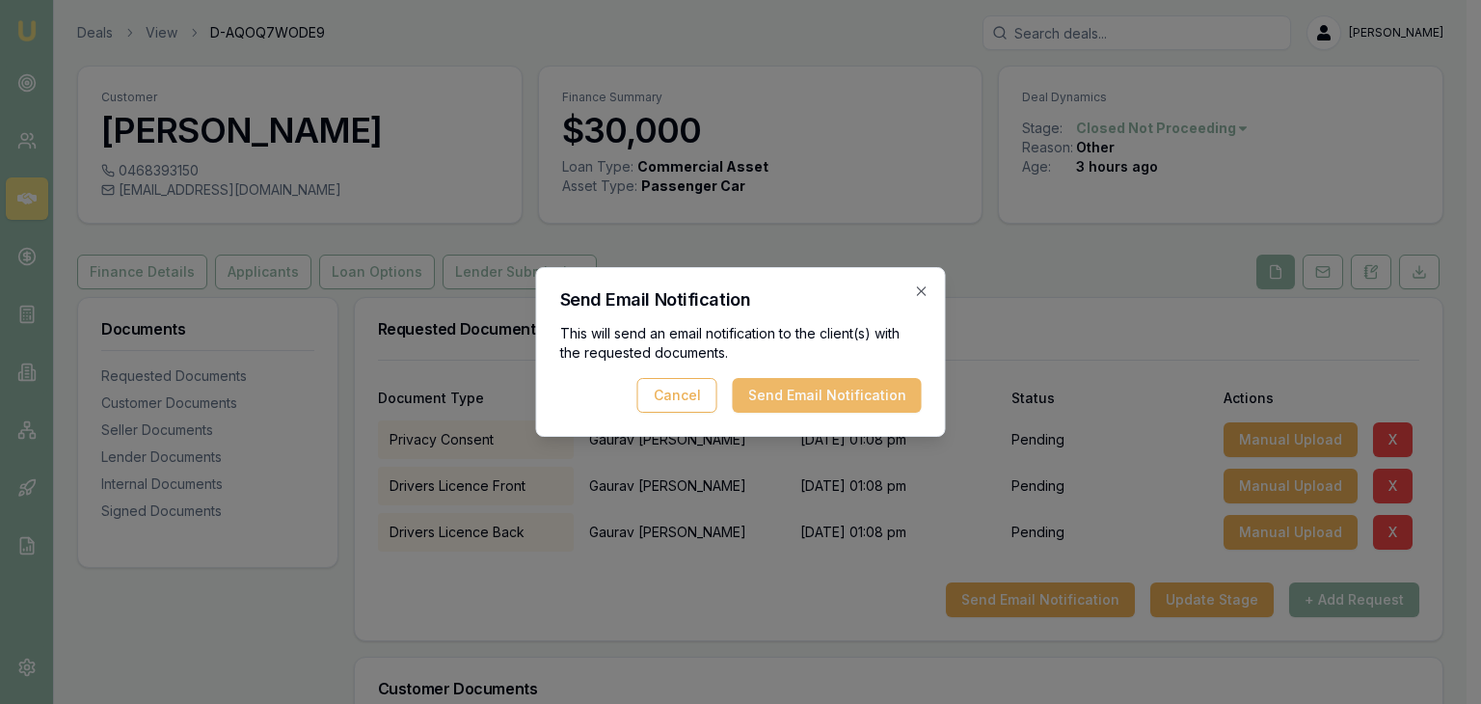
click at [778, 386] on button "Send Email Notification" at bounding box center [827, 395] width 189 height 35
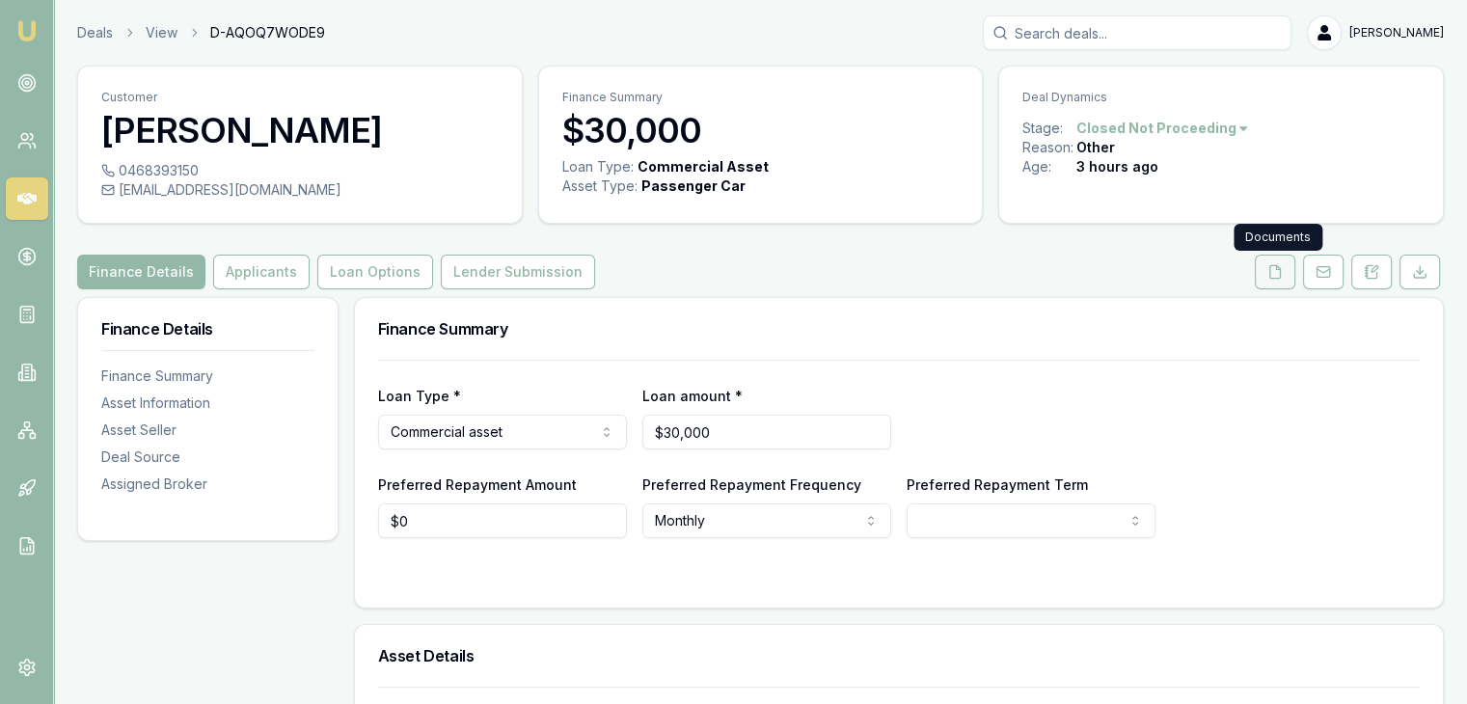
click at [1278, 274] on icon at bounding box center [1274, 271] width 15 height 15
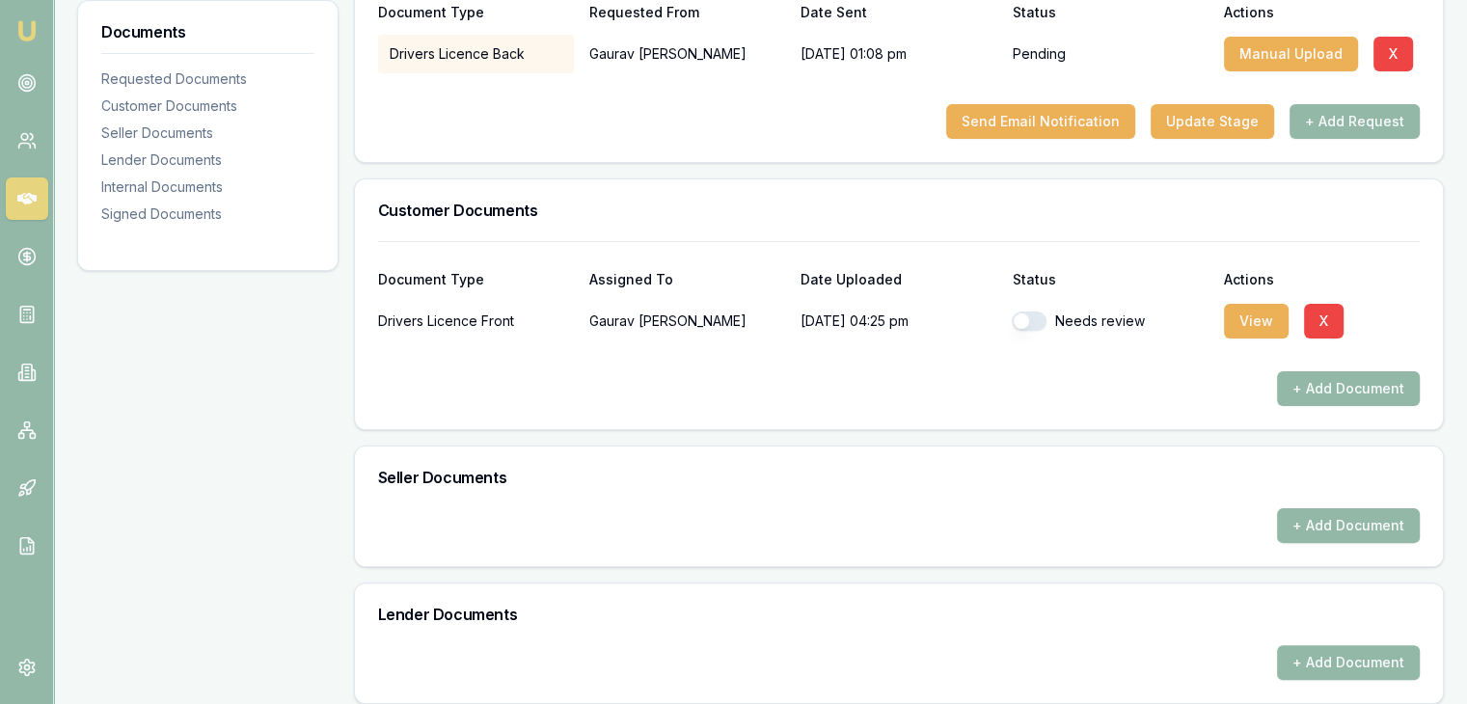
scroll to position [388, 0]
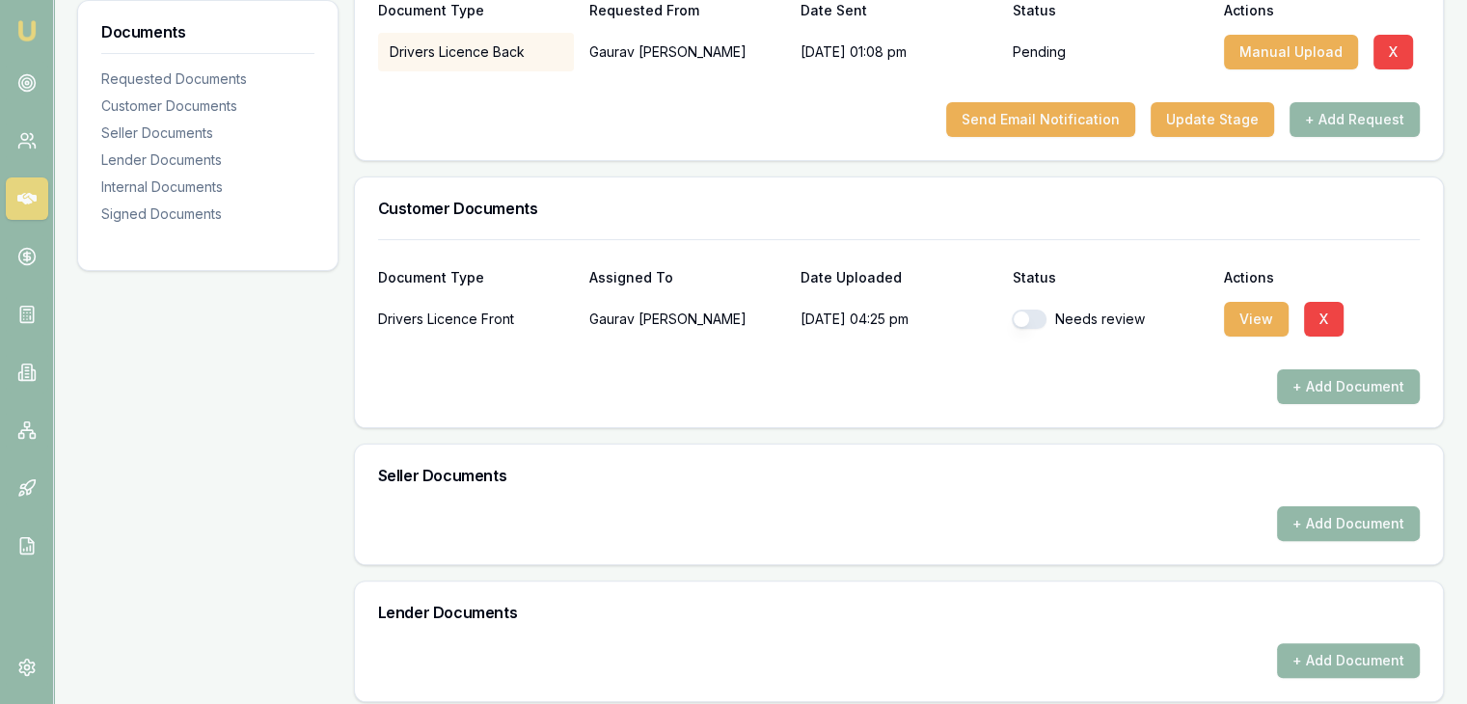
click at [1034, 313] on button "button" at bounding box center [1028, 319] width 35 height 19
checkbox input "true"
click at [1239, 316] on button "View" at bounding box center [1256, 319] width 65 height 35
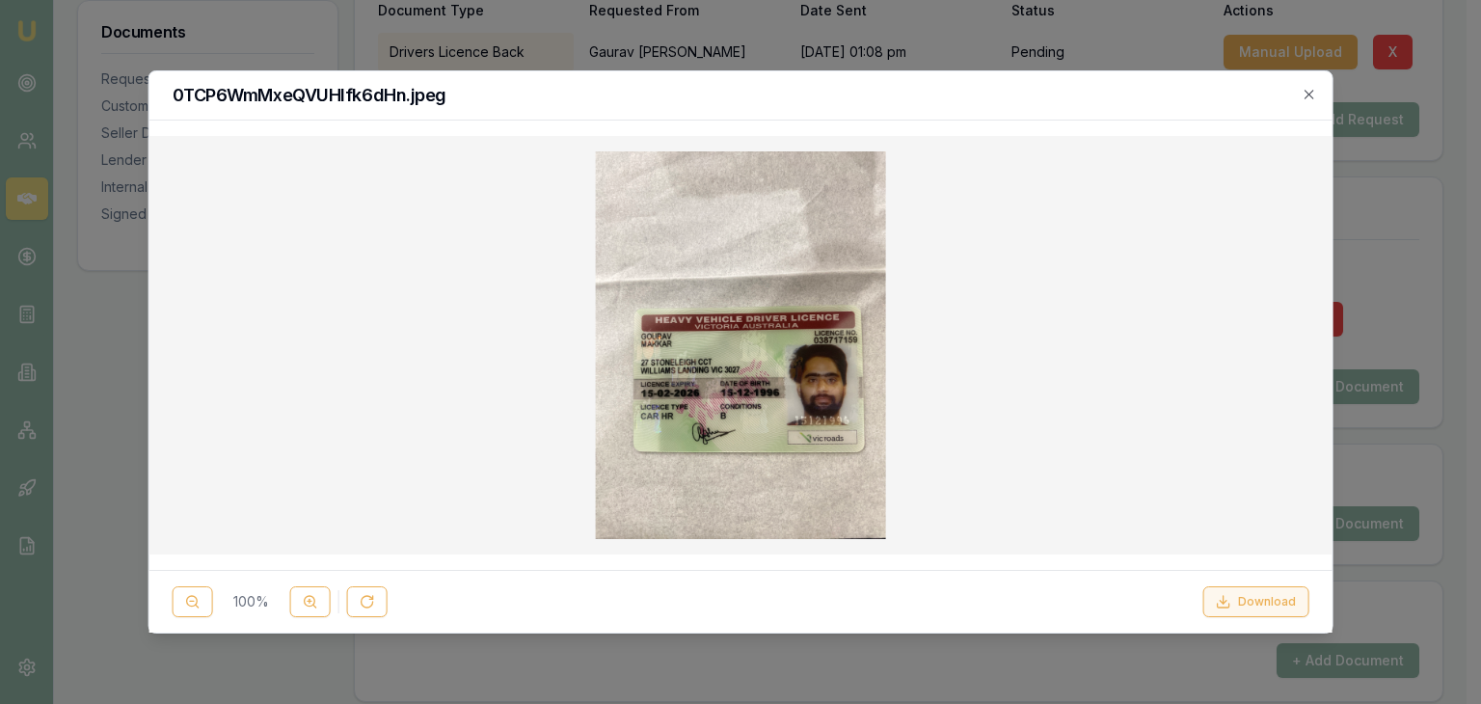
click at [1235, 599] on button "Download" at bounding box center [1255, 601] width 106 height 31
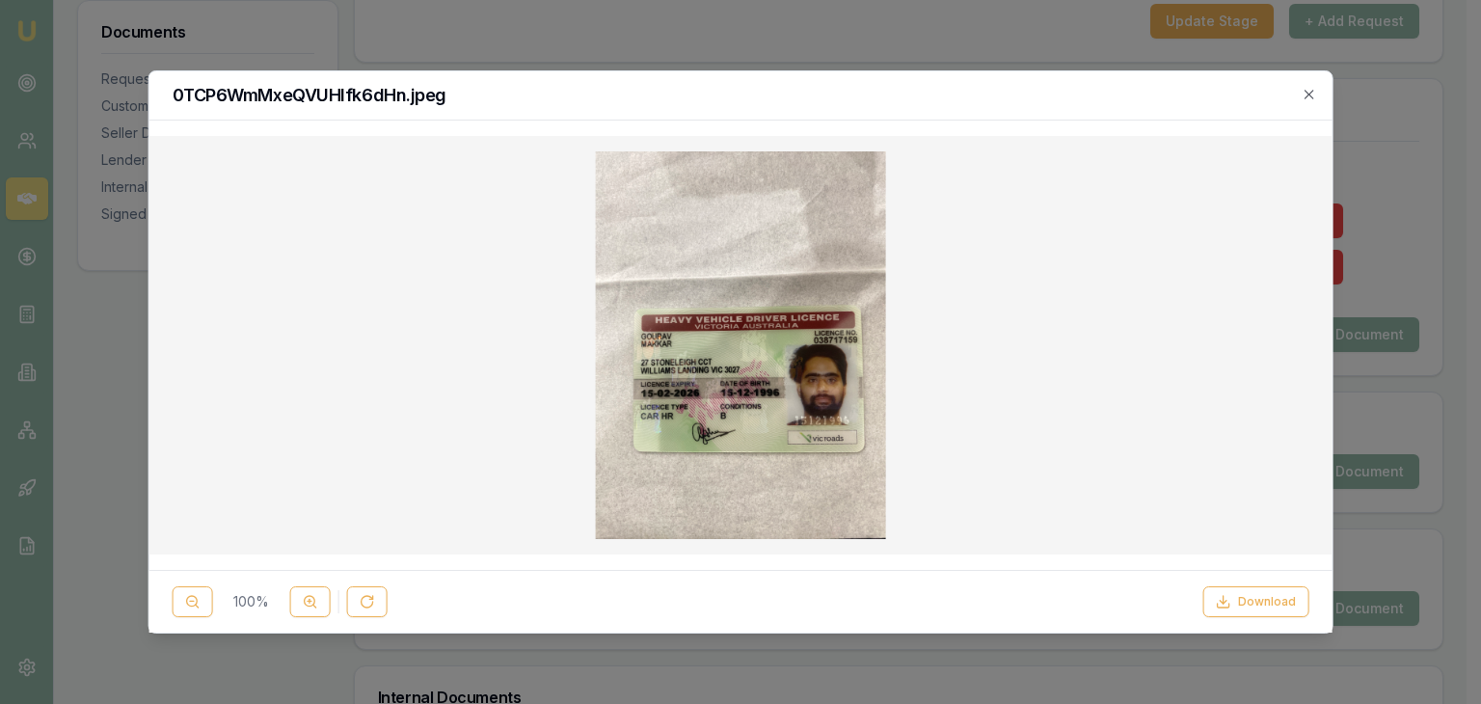
click at [1323, 101] on div "0TCP6WmMxeQVUHlfk6dHn.jpeg" at bounding box center [740, 95] width 1183 height 49
click at [1318, 99] on div "0TCP6WmMxeQVUHlfk6dHn.jpeg" at bounding box center [740, 95] width 1183 height 49
click at [1311, 94] on icon "button" at bounding box center [1308, 94] width 15 height 15
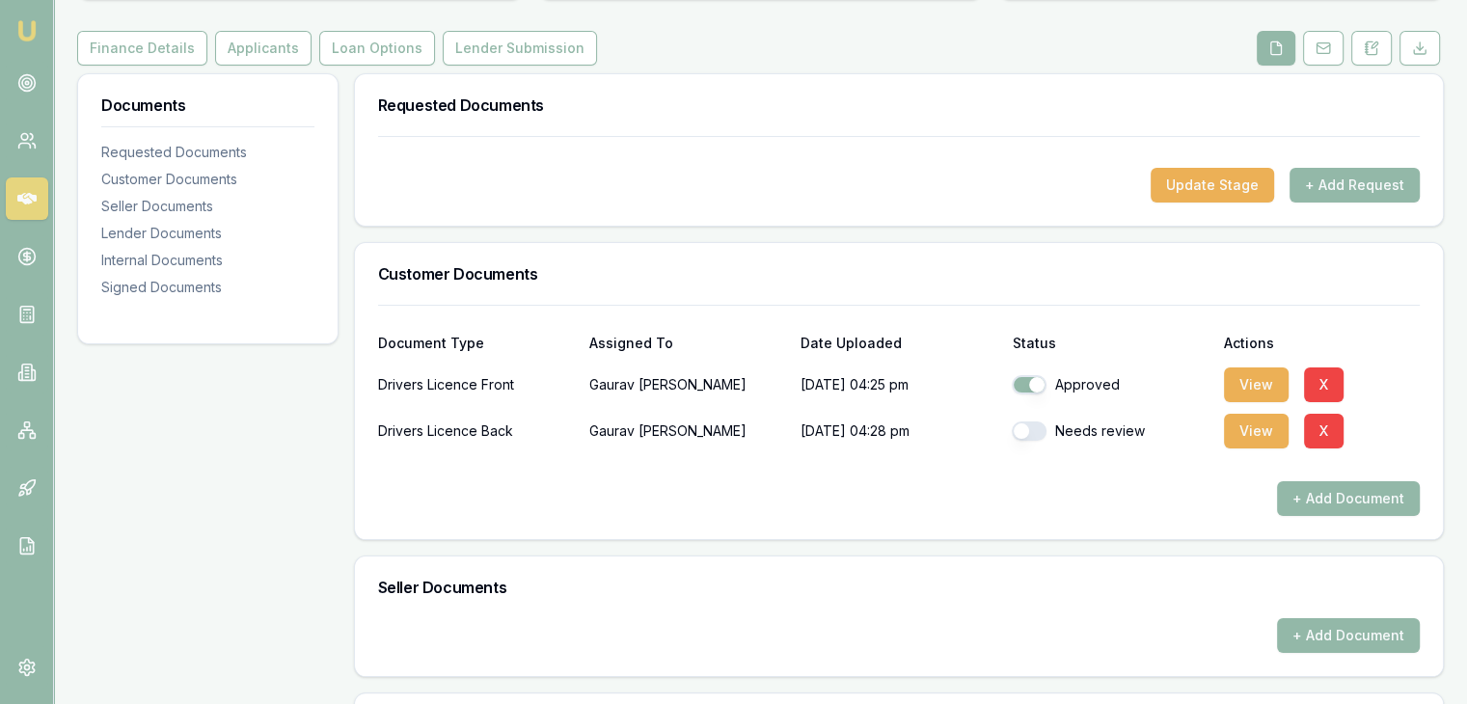
scroll to position [223, 0]
click at [1026, 436] on button "button" at bounding box center [1028, 431] width 35 height 19
checkbox input "true"
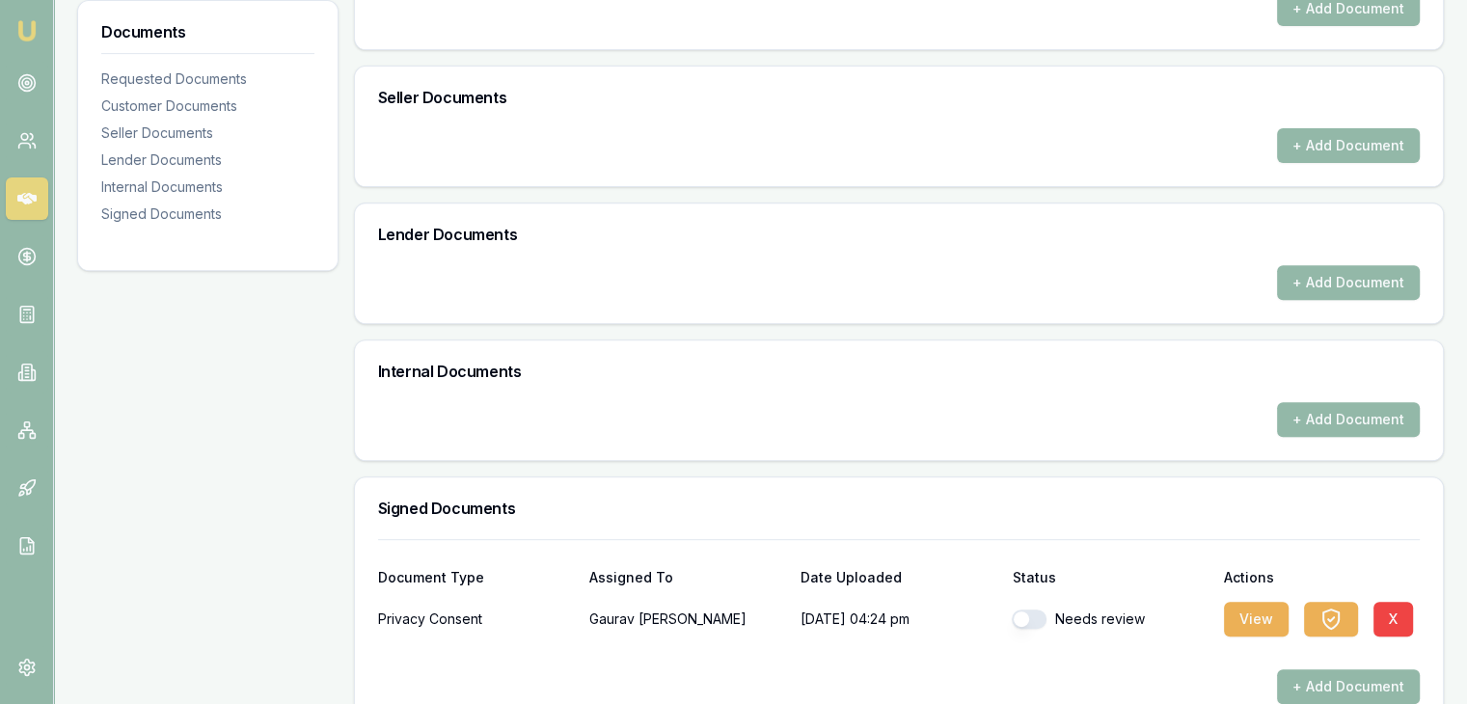
scroll to position [750, 0]
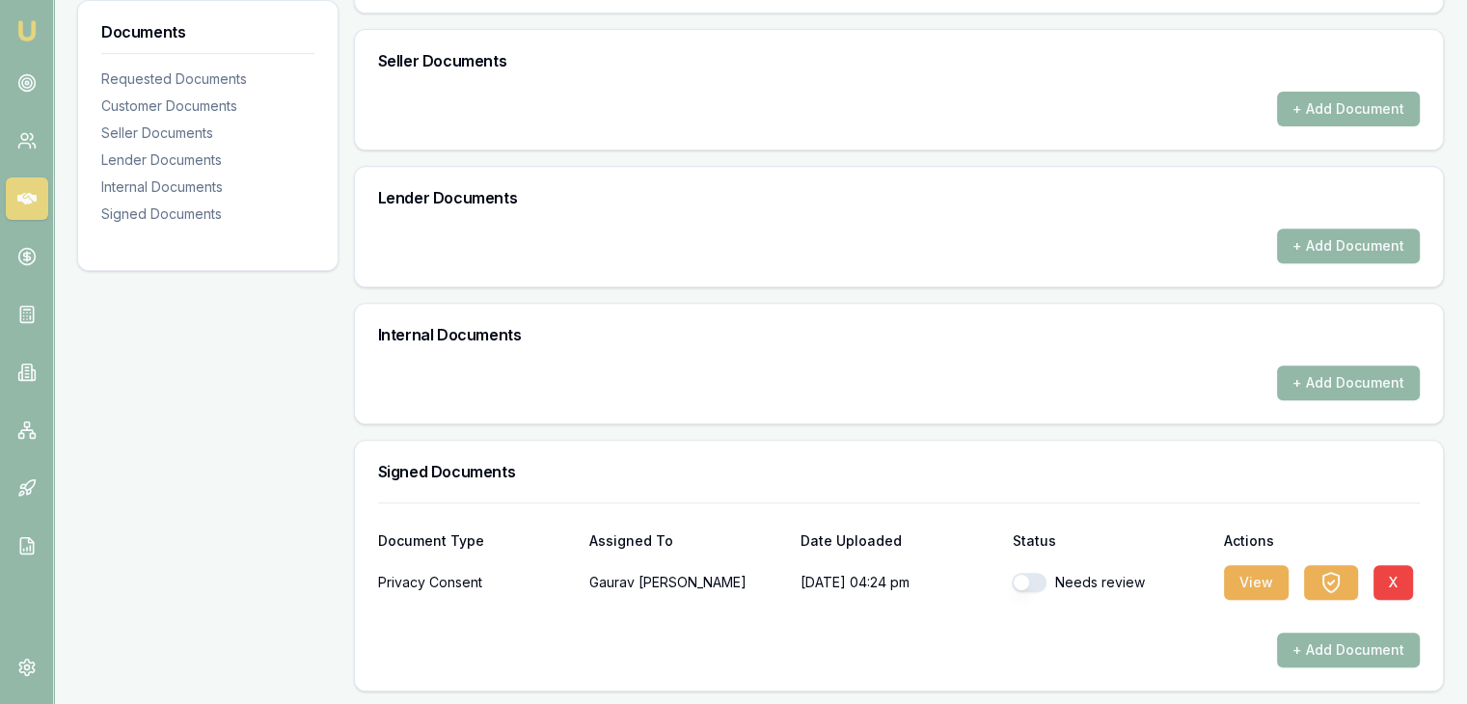
click at [1024, 573] on button "button" at bounding box center [1028, 582] width 35 height 19
checkbox input "true"
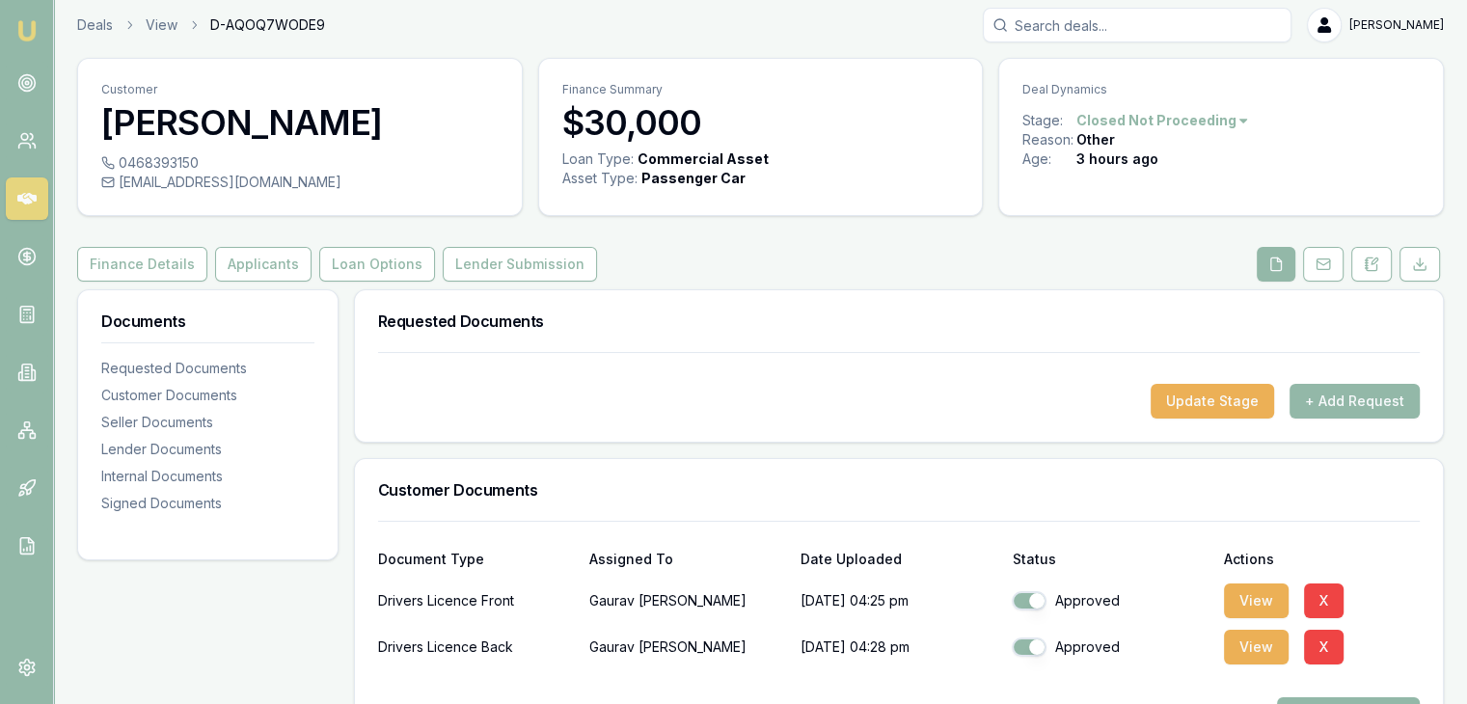
scroll to position [0, 0]
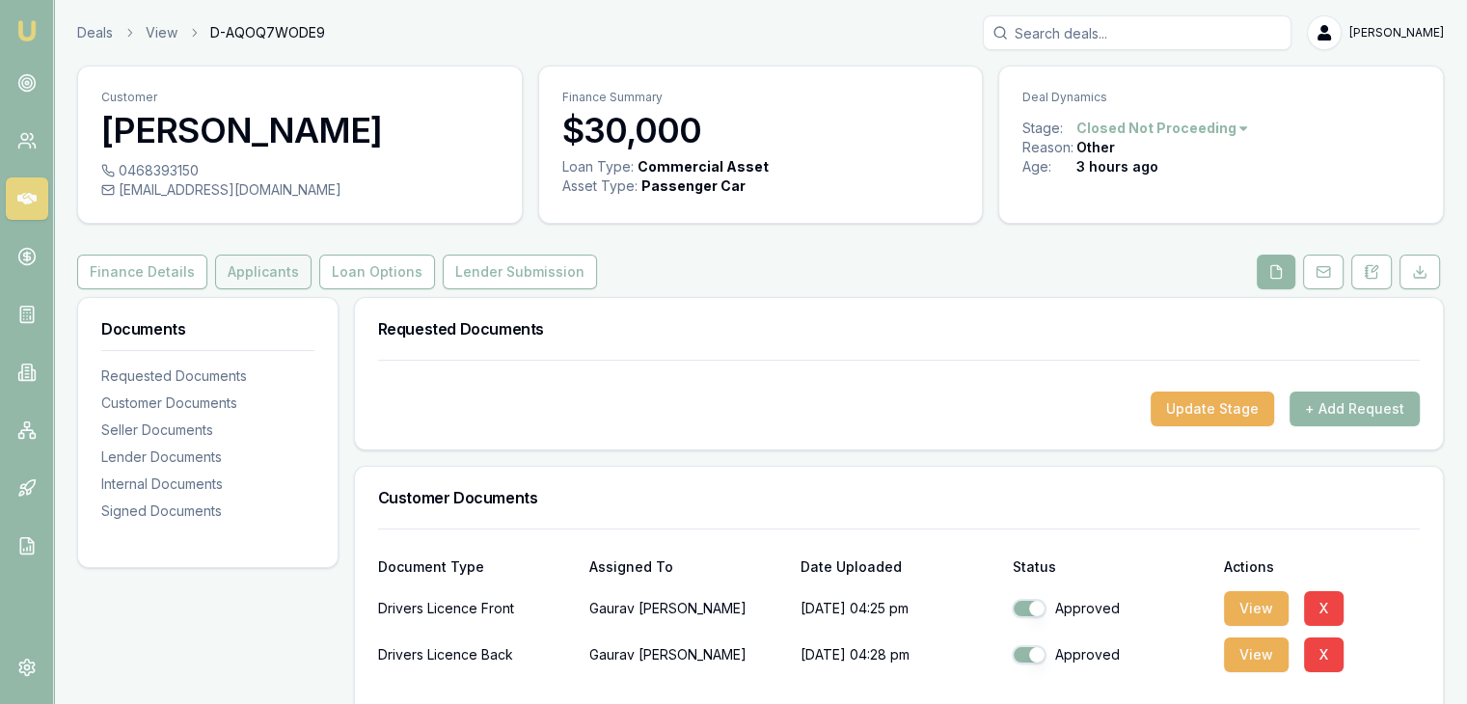
click at [250, 277] on button "Applicants" at bounding box center [263, 272] width 96 height 35
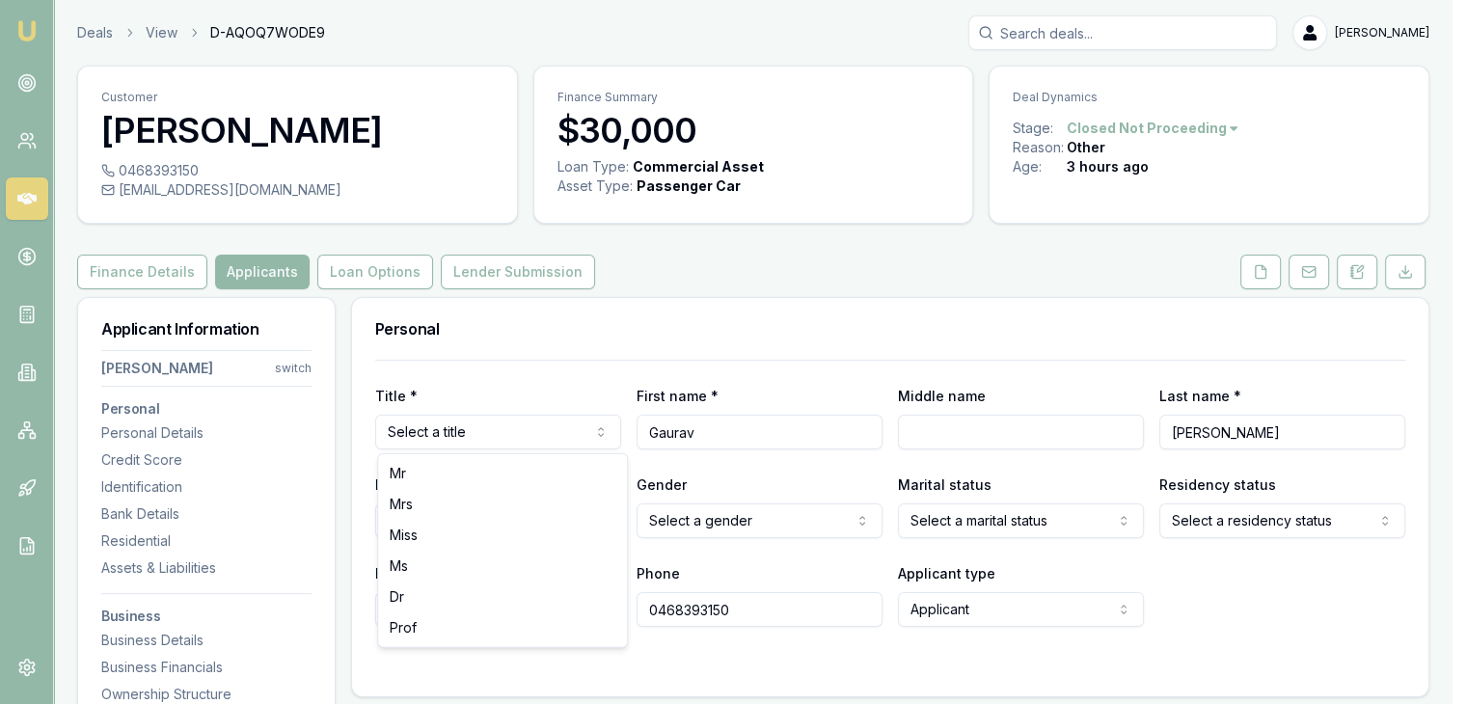
click at [510, 436] on html "Emu Broker Deals View D-AQOQ7WODE9 [PERSON_NAME] Toggle Menu Customer [PERSON_N…" at bounding box center [733, 352] width 1467 height 704
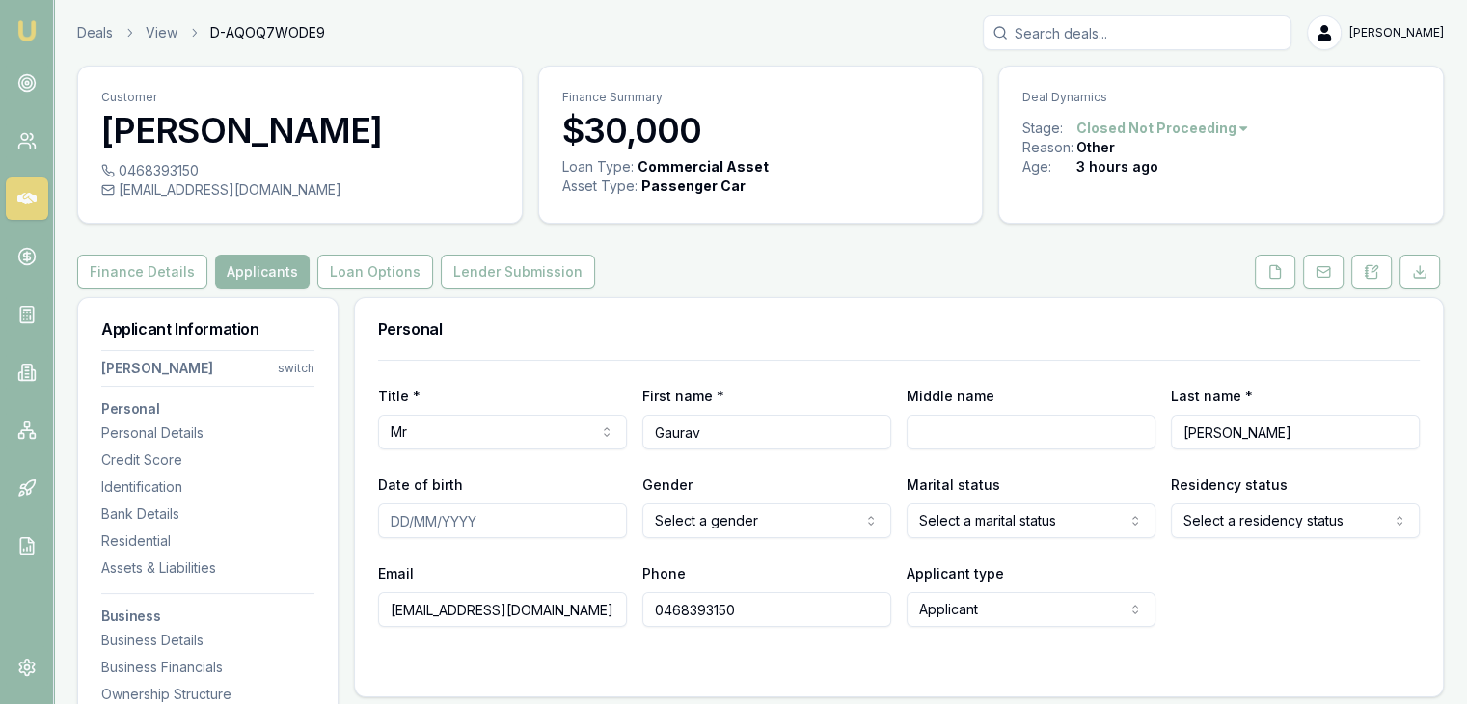
click at [666, 433] on input "Gaurav" at bounding box center [766, 432] width 249 height 35
click at [741, 284] on div "Finance Details Applicants Loan Options Lender Submission" at bounding box center [760, 272] width 1366 height 35
type input "Gaurav"
click at [402, 525] on input "Date of birth" at bounding box center [502, 520] width 249 height 35
type input "[DATE]"
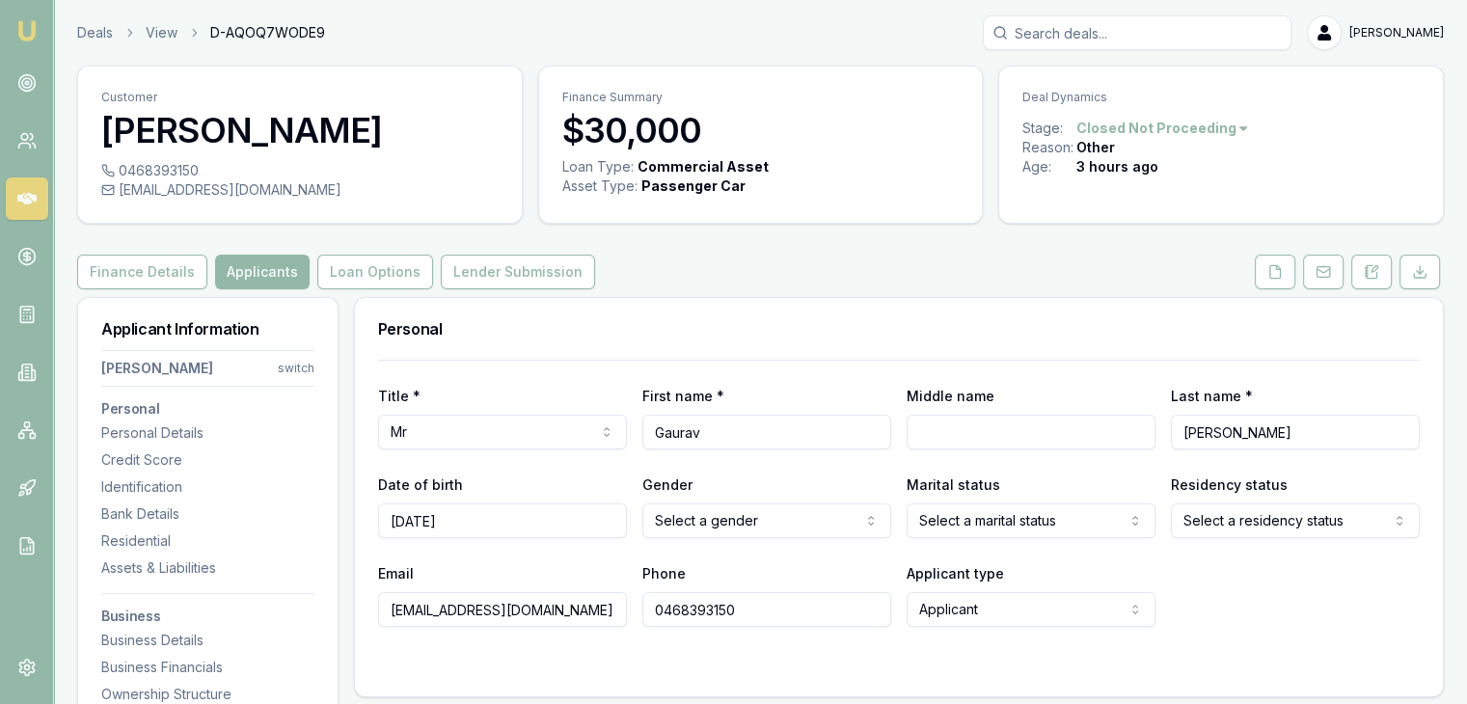
drag, startPoint x: 834, startPoint y: 498, endPoint x: 827, endPoint y: 519, distance: 22.3
click at [827, 519] on div "Gender Select a gender [DEMOGRAPHIC_DATA] [DEMOGRAPHIC_DATA] Other Not disclosed" at bounding box center [766, 505] width 249 height 66
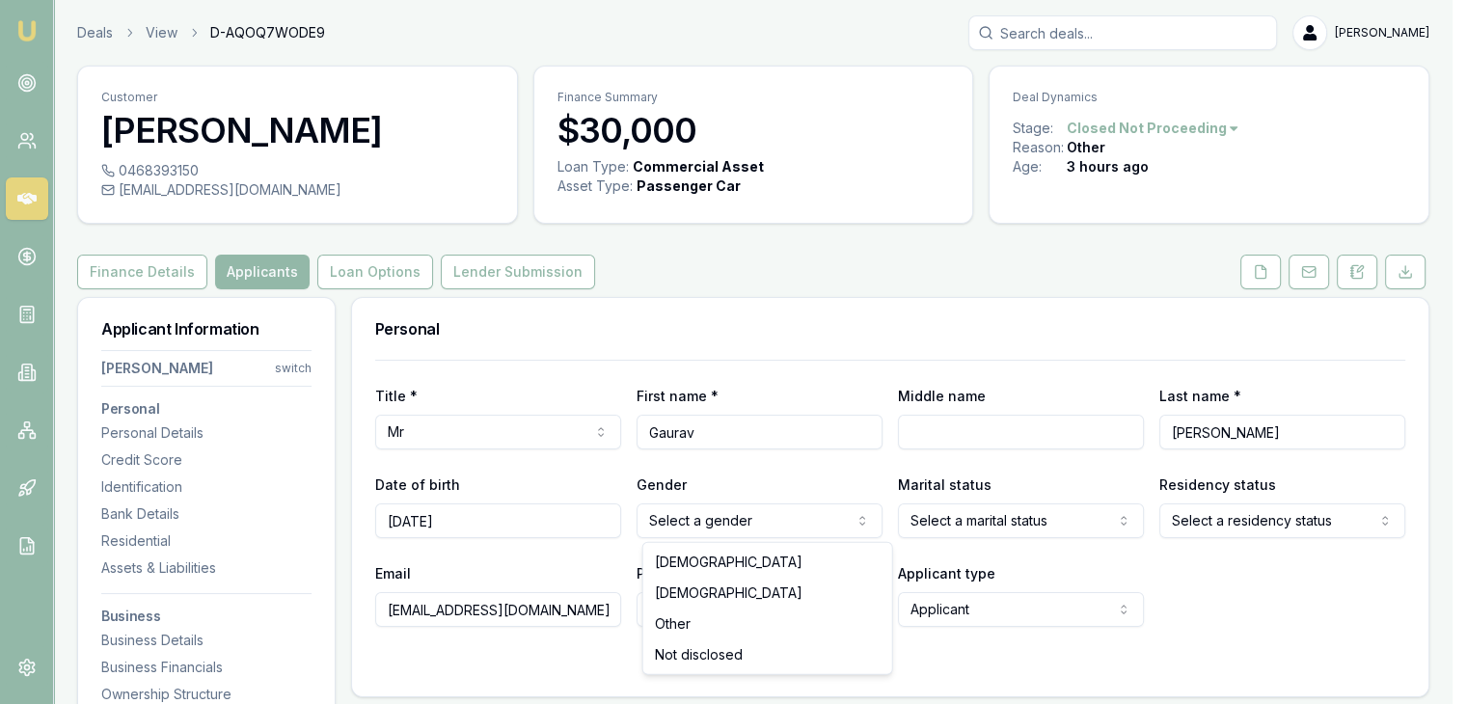
click at [827, 519] on html "Emu Broker Deals View D-AQOQ7WODE9 [PERSON_NAME] Toggle Menu Customer [PERSON_N…" at bounding box center [733, 352] width 1467 height 704
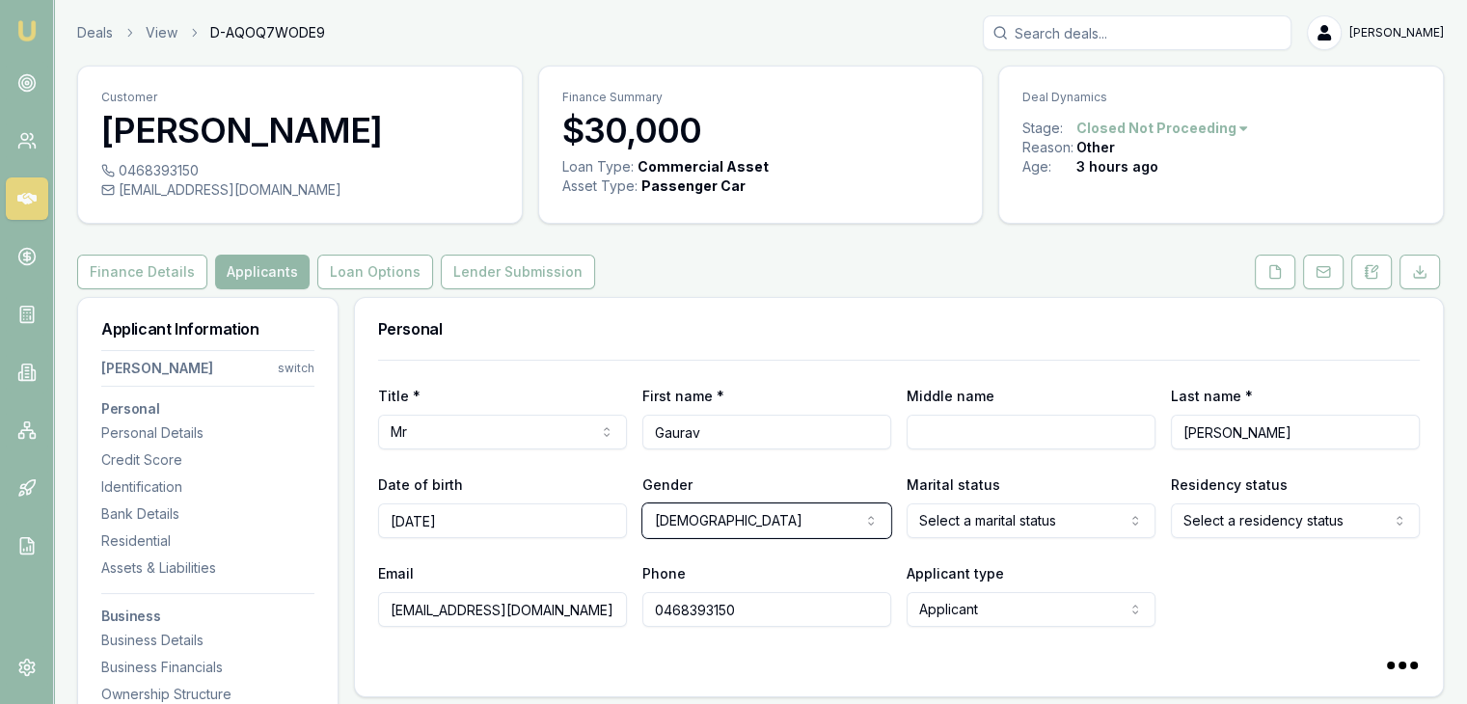
select select
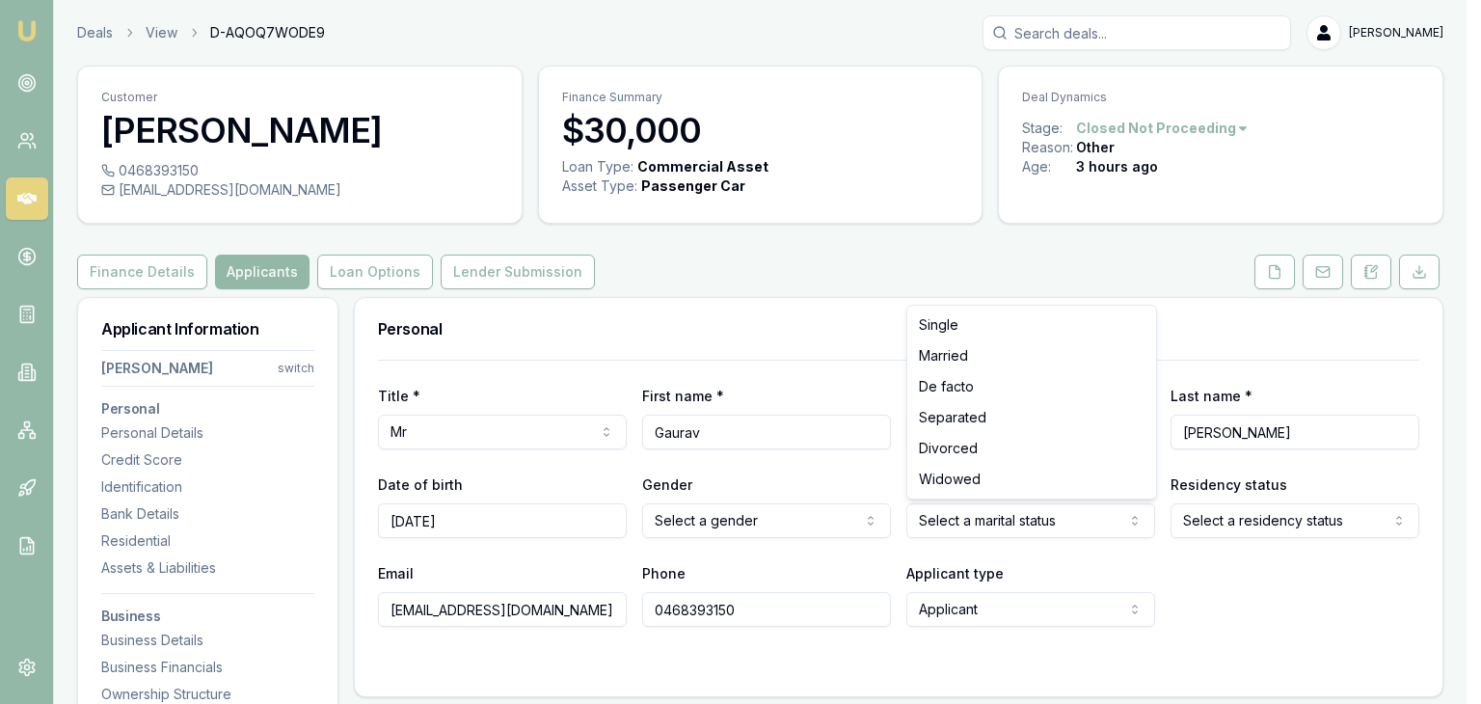
click at [964, 502] on html "Emu Broker Deals View D-AQOQ7WODE9 [PERSON_NAME] Toggle Menu Customer [PERSON_N…" at bounding box center [740, 352] width 1481 height 704
select select "MARRIED"
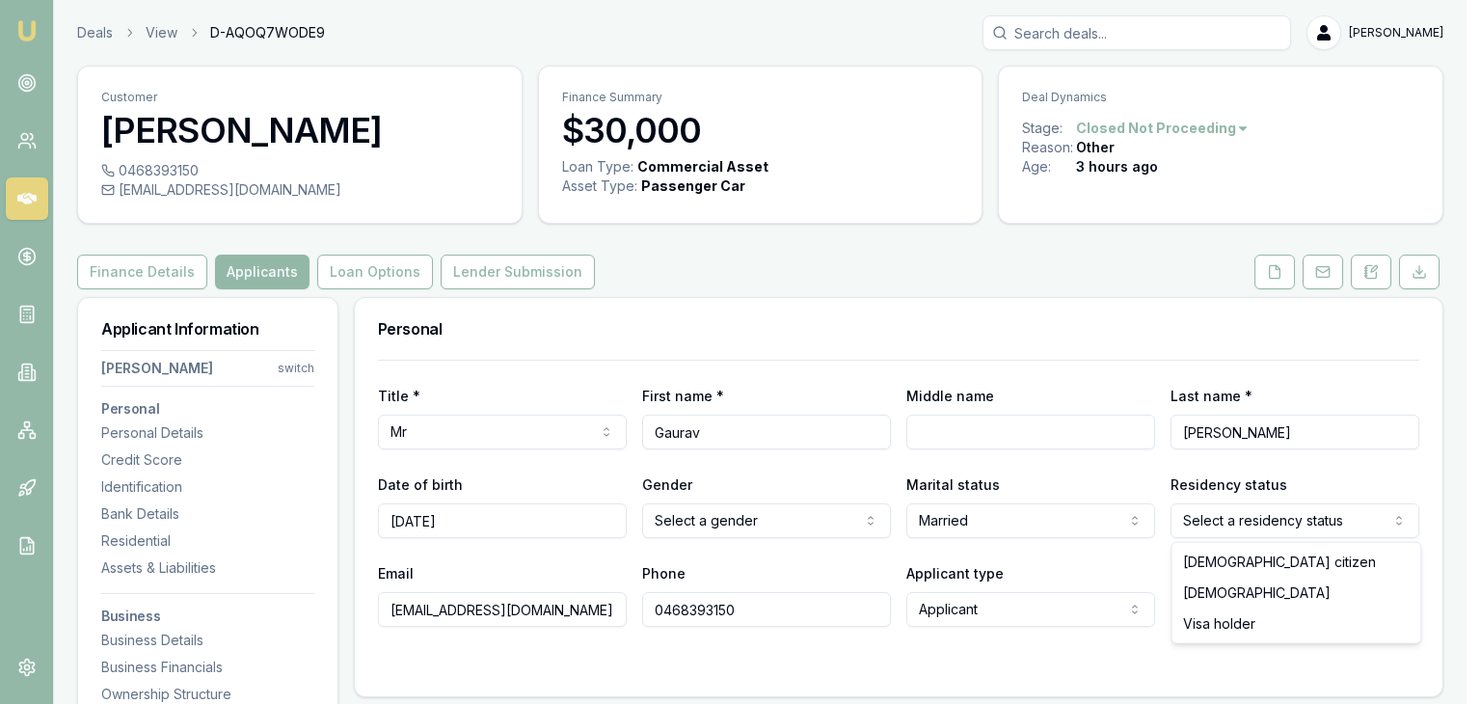
click at [1238, 533] on html "Emu Broker Deals View D-AQOQ7WODE9 [PERSON_NAME] Toggle Menu Customer [PERSON_N…" at bounding box center [740, 352] width 1481 height 704
select select "[DEMOGRAPHIC_DATA]"
click at [1214, 523] on html "Emu Broker Deals View D-AQOQ7WODE9 [PERSON_NAME] Toggle Menu Customer [PERSON_N…" at bounding box center [740, 352] width 1481 height 704
select select "VISA_HOLDER"
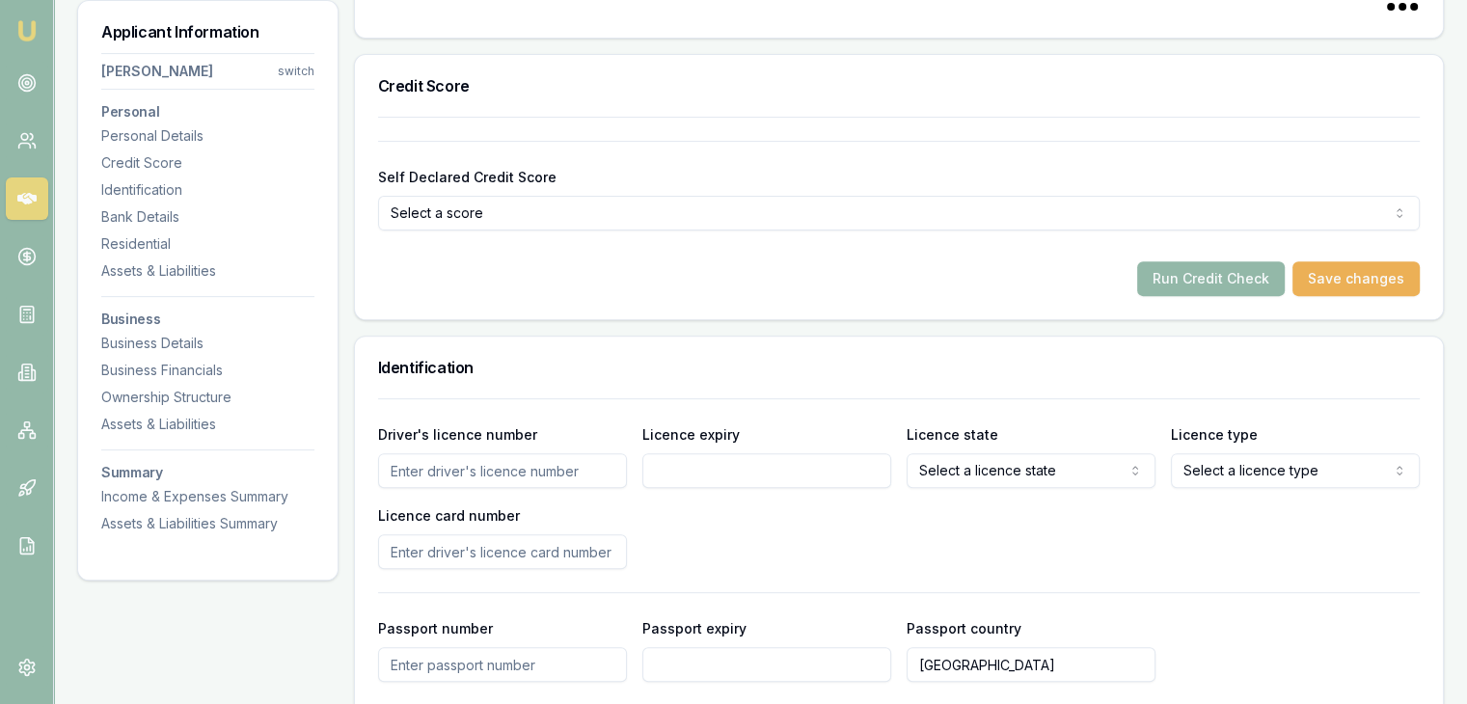
scroll to position [665, 0]
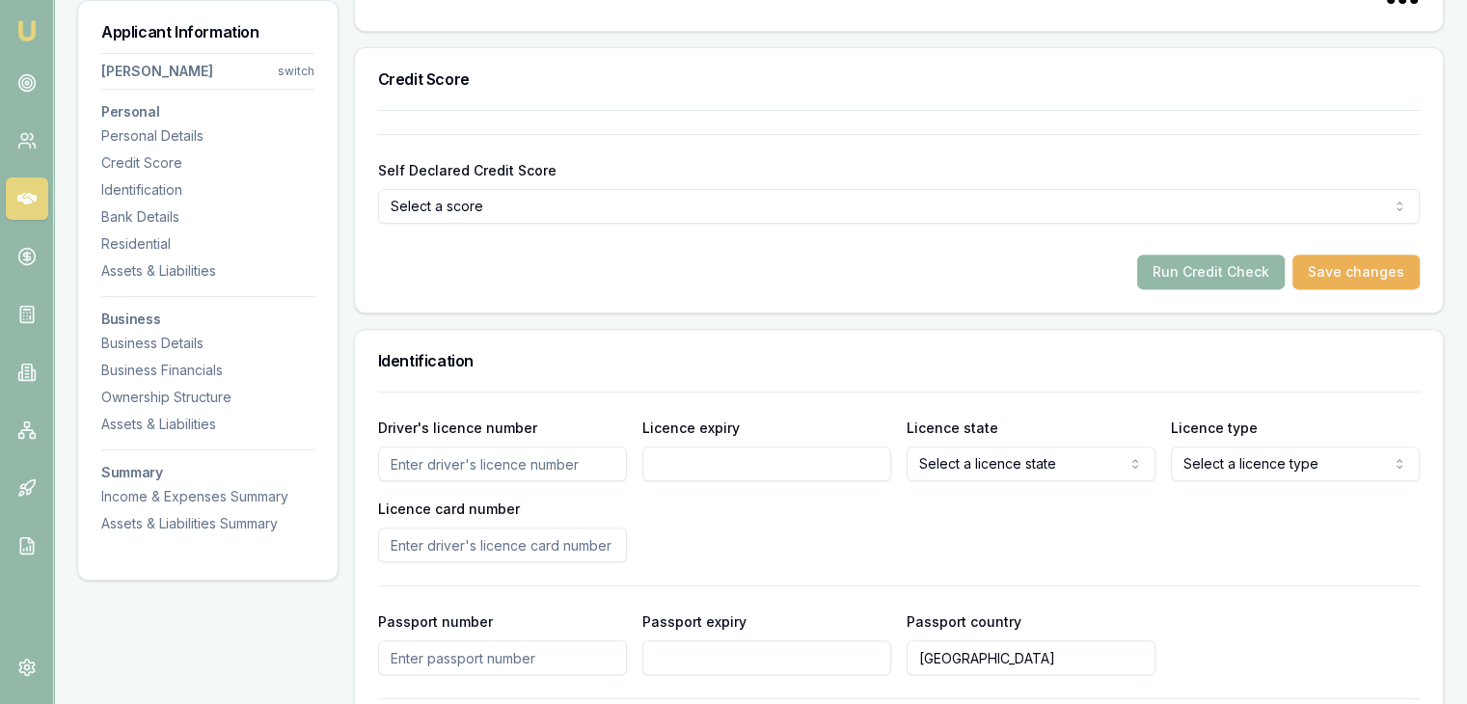
click at [534, 466] on input "Driver's licence number" at bounding box center [502, 463] width 249 height 35
click at [733, 469] on input "Licence expiry" at bounding box center [766, 463] width 249 height 35
type input "038717159"
type input "[DATE]"
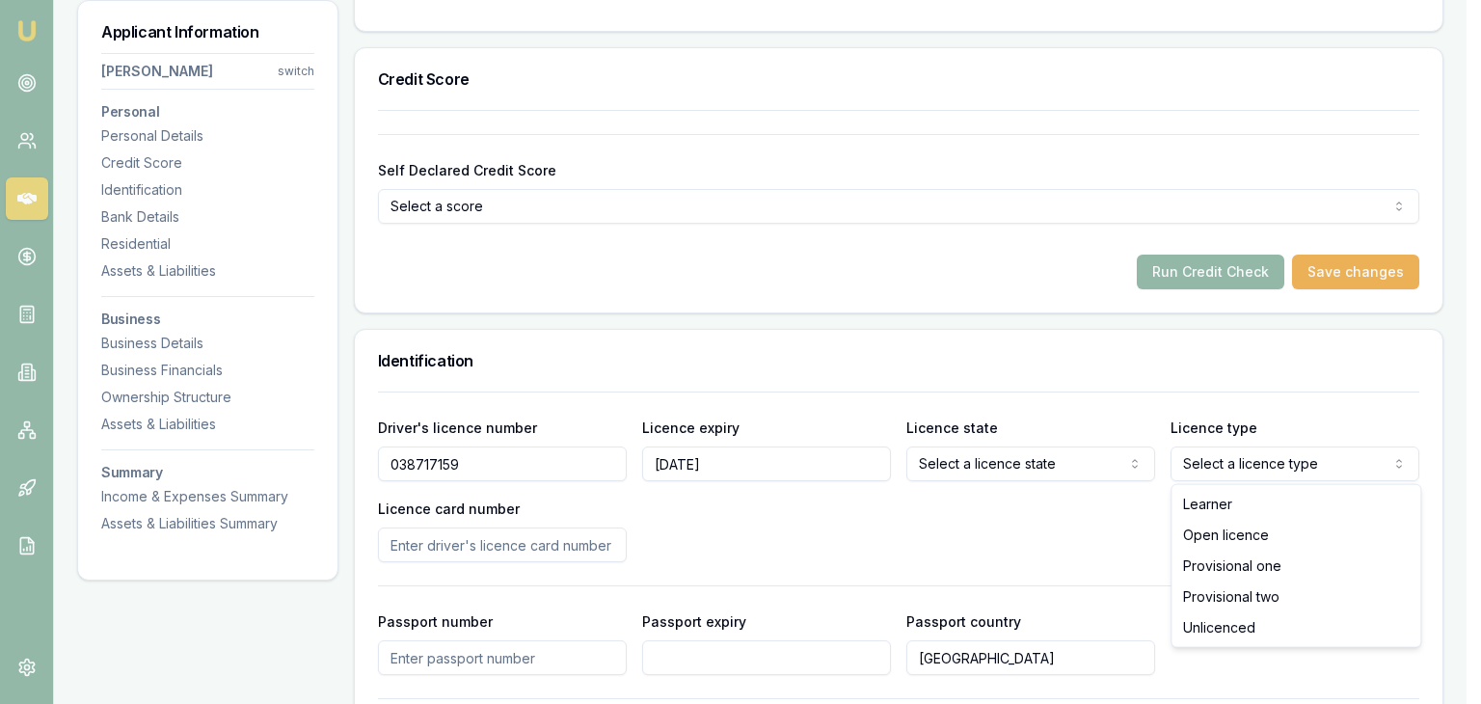
select select "OPEN_LICENCE"
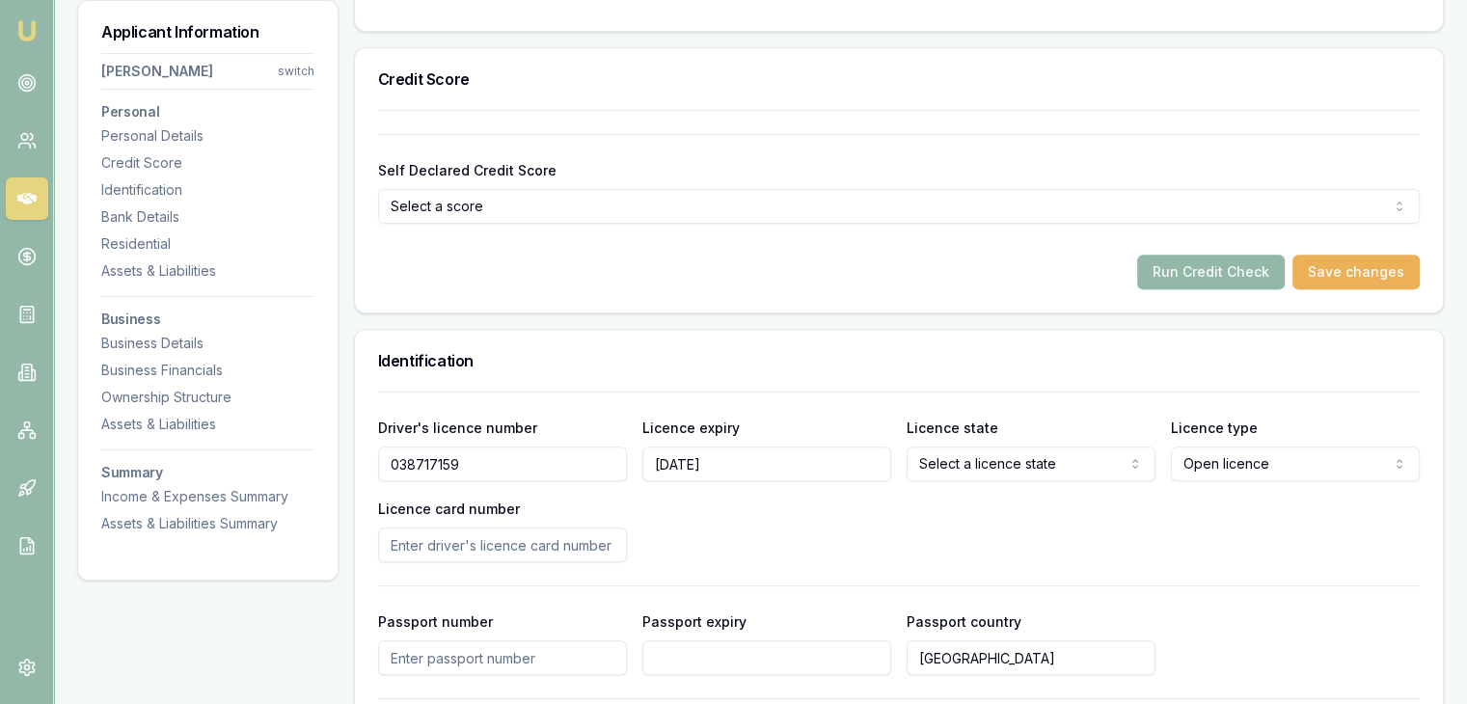
click at [555, 543] on input "Licence card number" at bounding box center [502, 544] width 249 height 35
select select
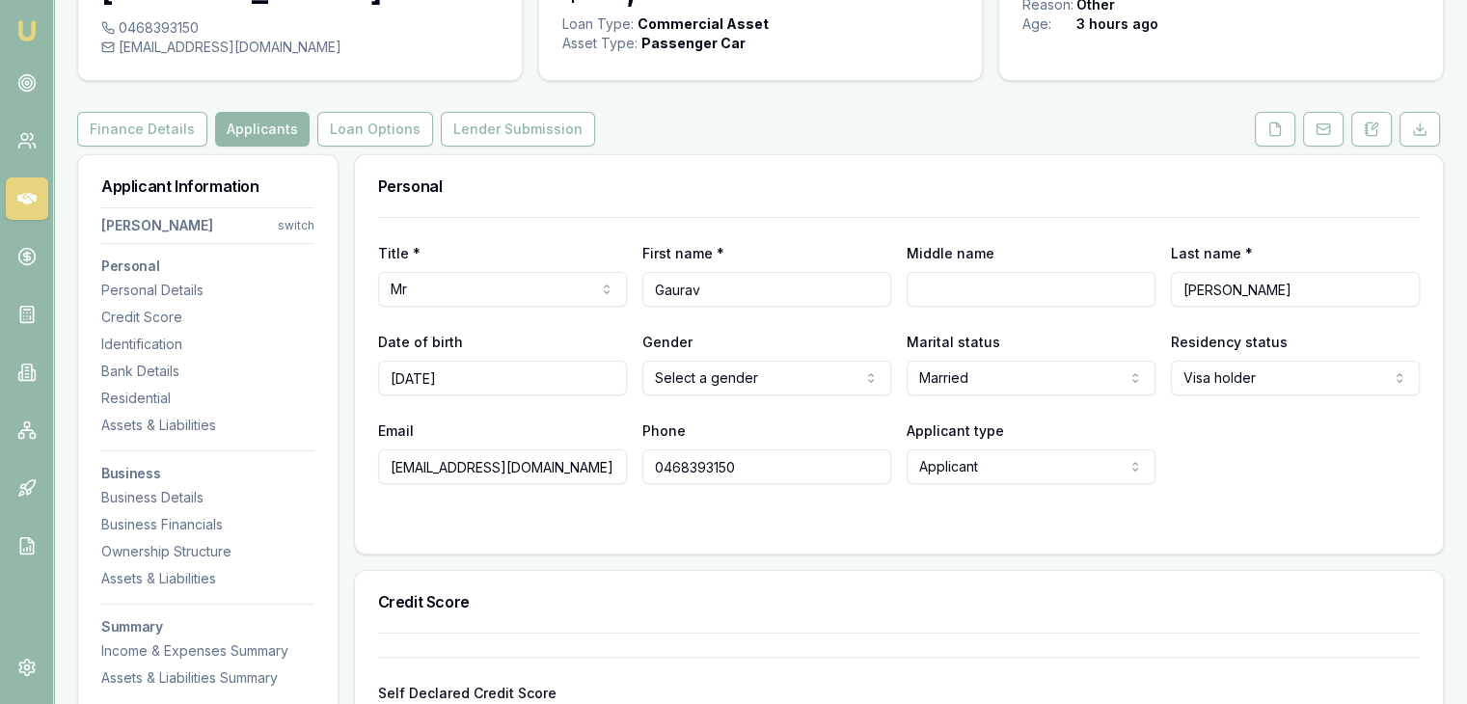
scroll to position [0, 0]
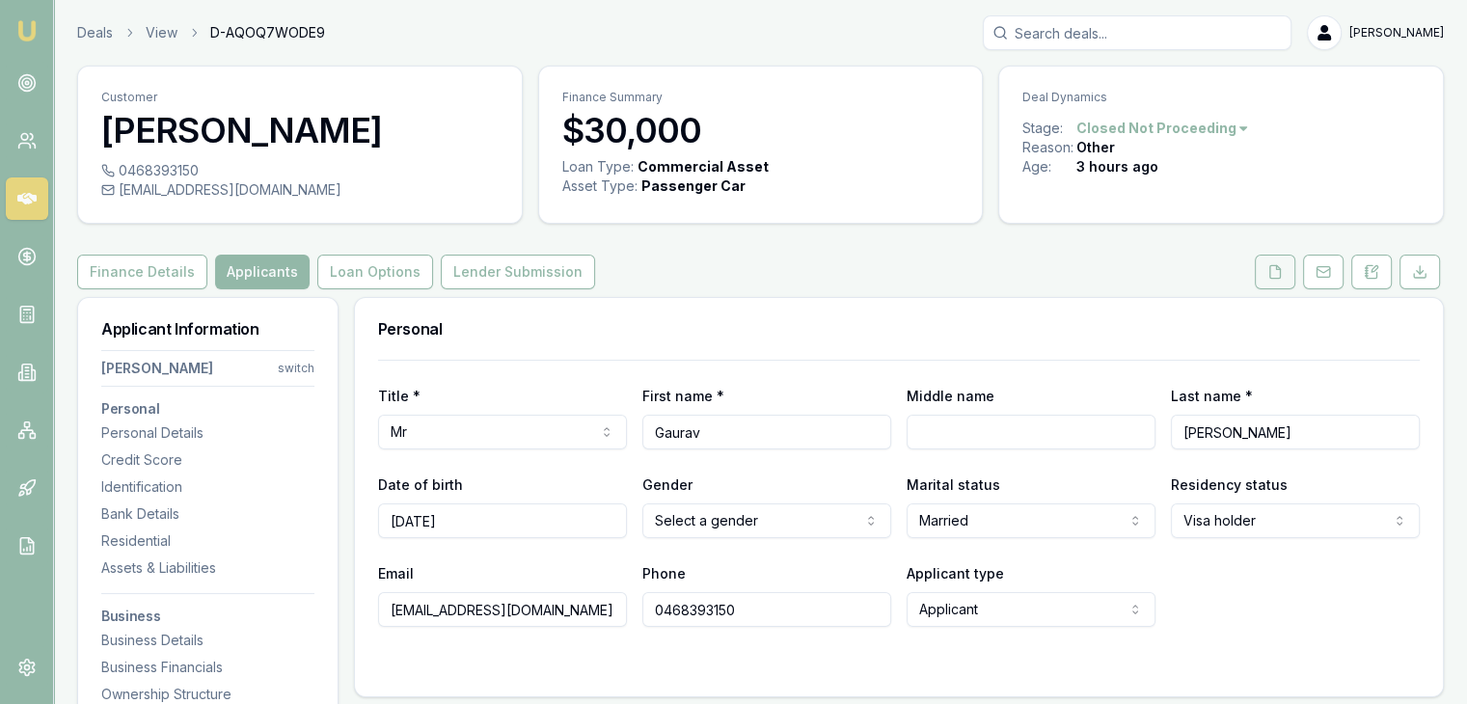
click at [1262, 281] on button at bounding box center [1274, 272] width 40 height 35
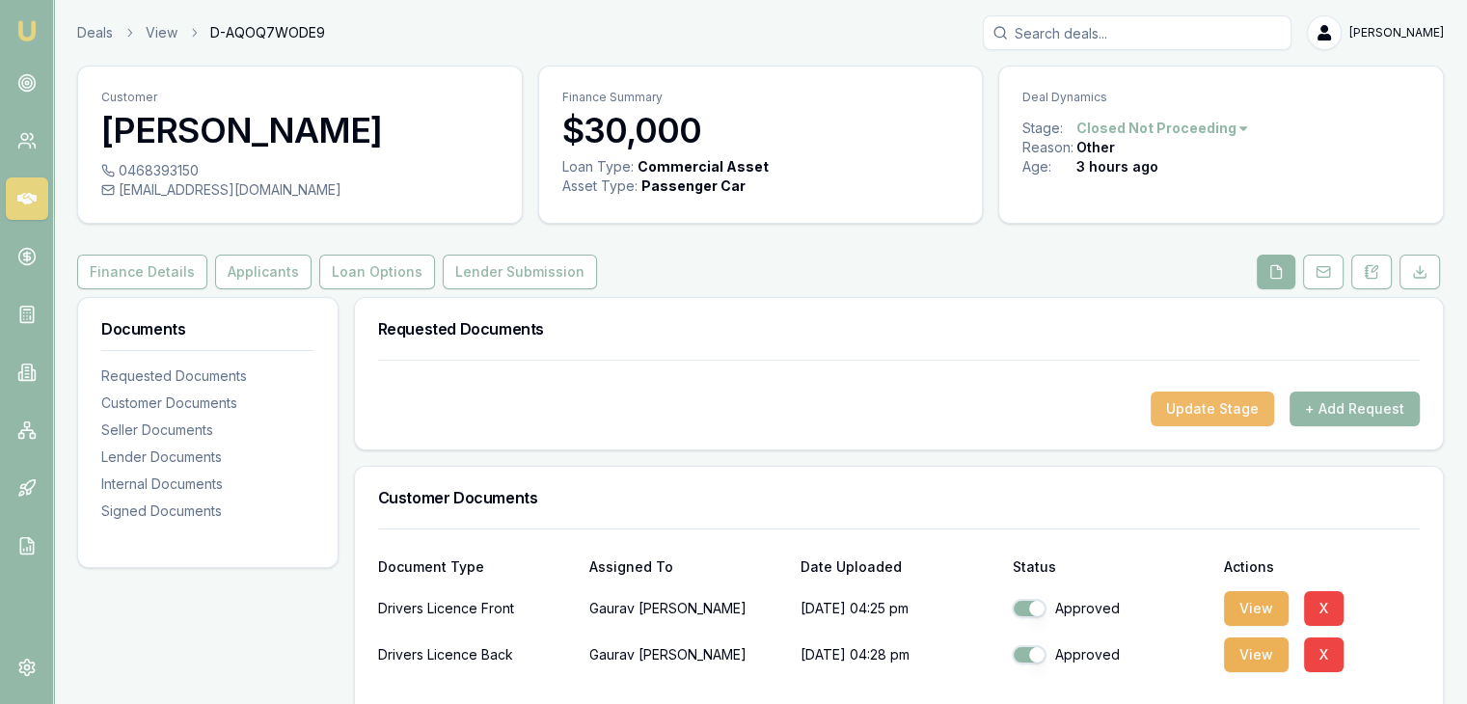
click at [1196, 410] on button "Update Stage" at bounding box center [1211, 408] width 123 height 35
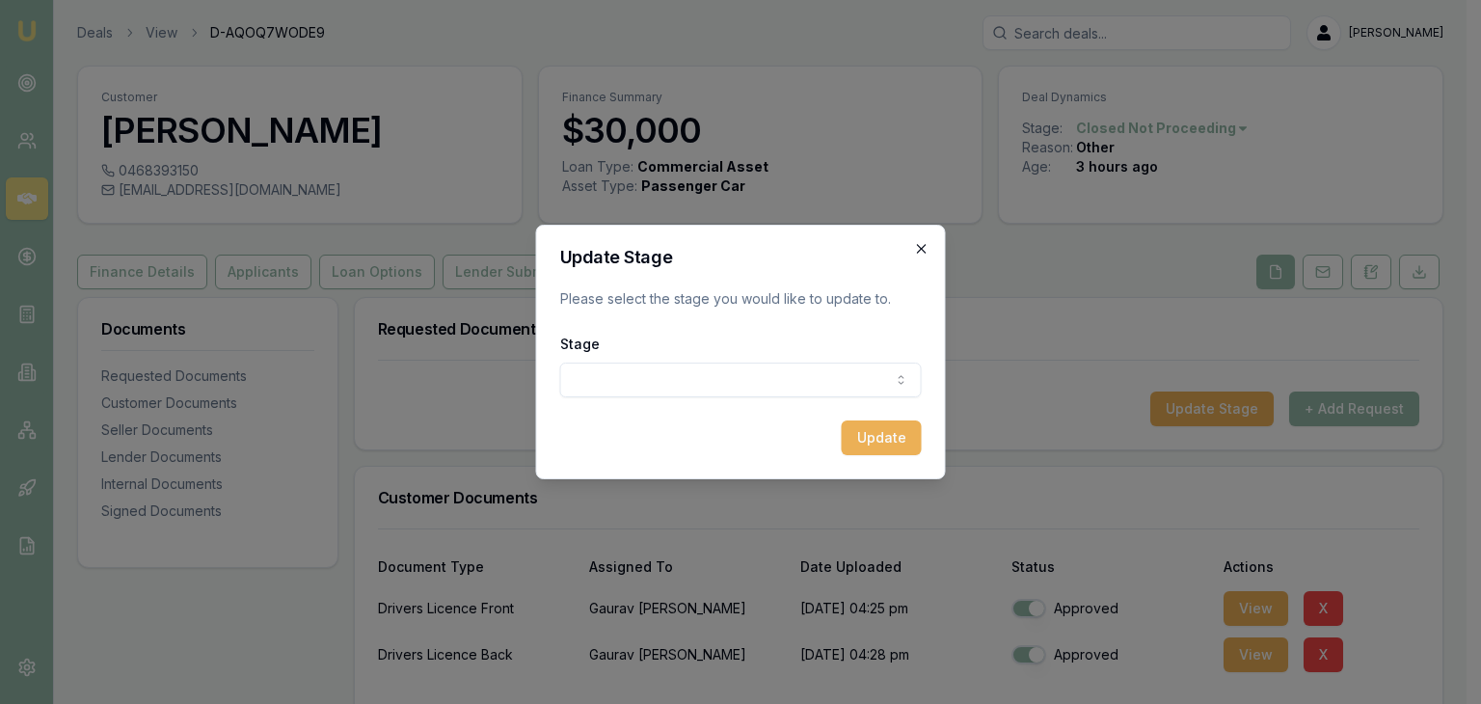
click at [920, 248] on icon "button" at bounding box center [921, 248] width 9 height 9
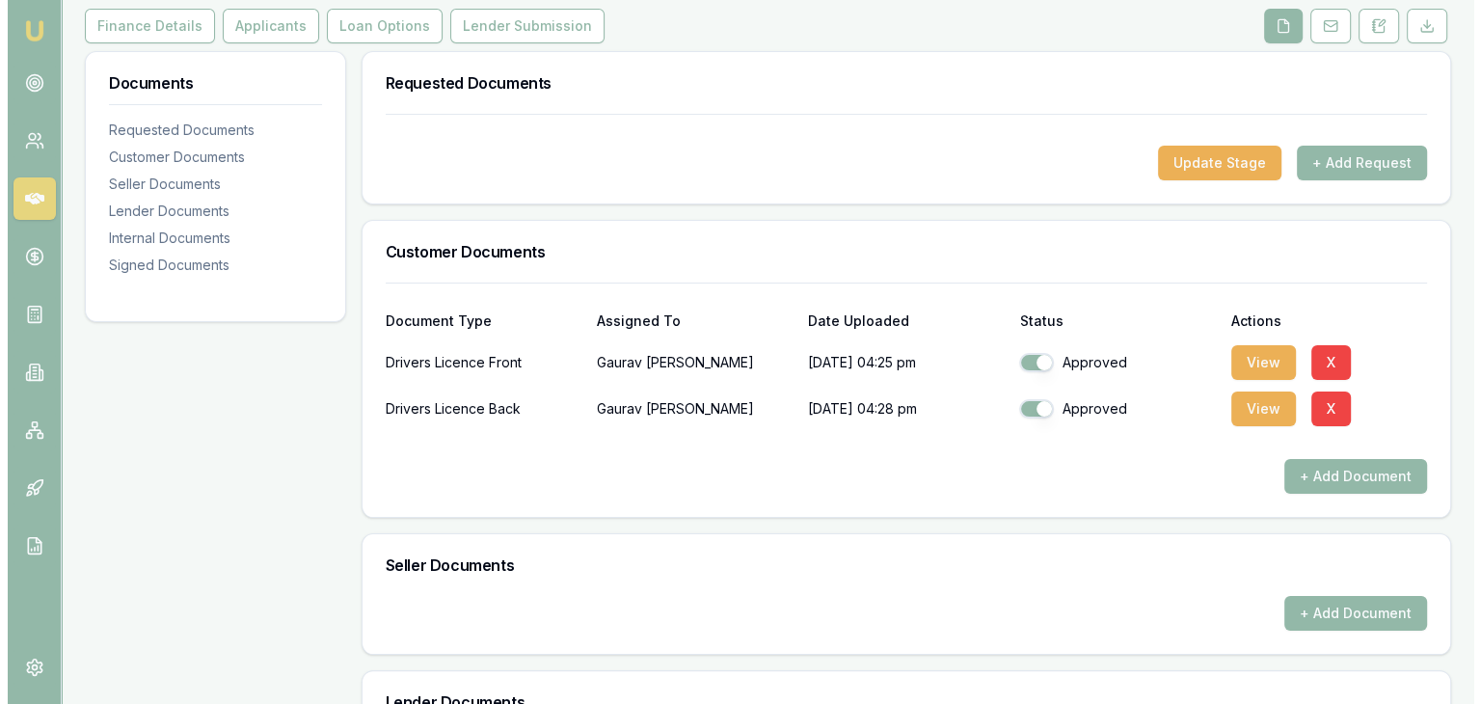
scroll to position [249, 0]
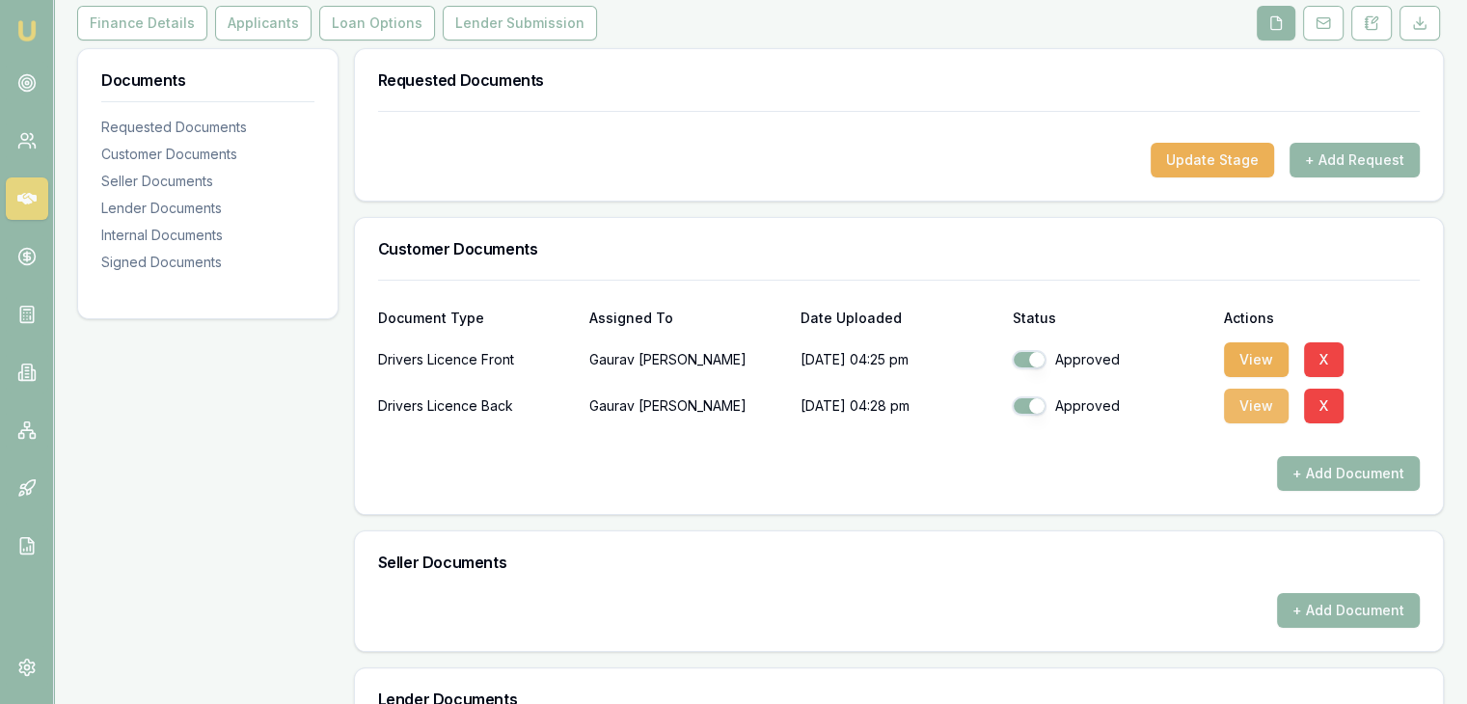
click at [1248, 404] on button "View" at bounding box center [1256, 406] width 65 height 35
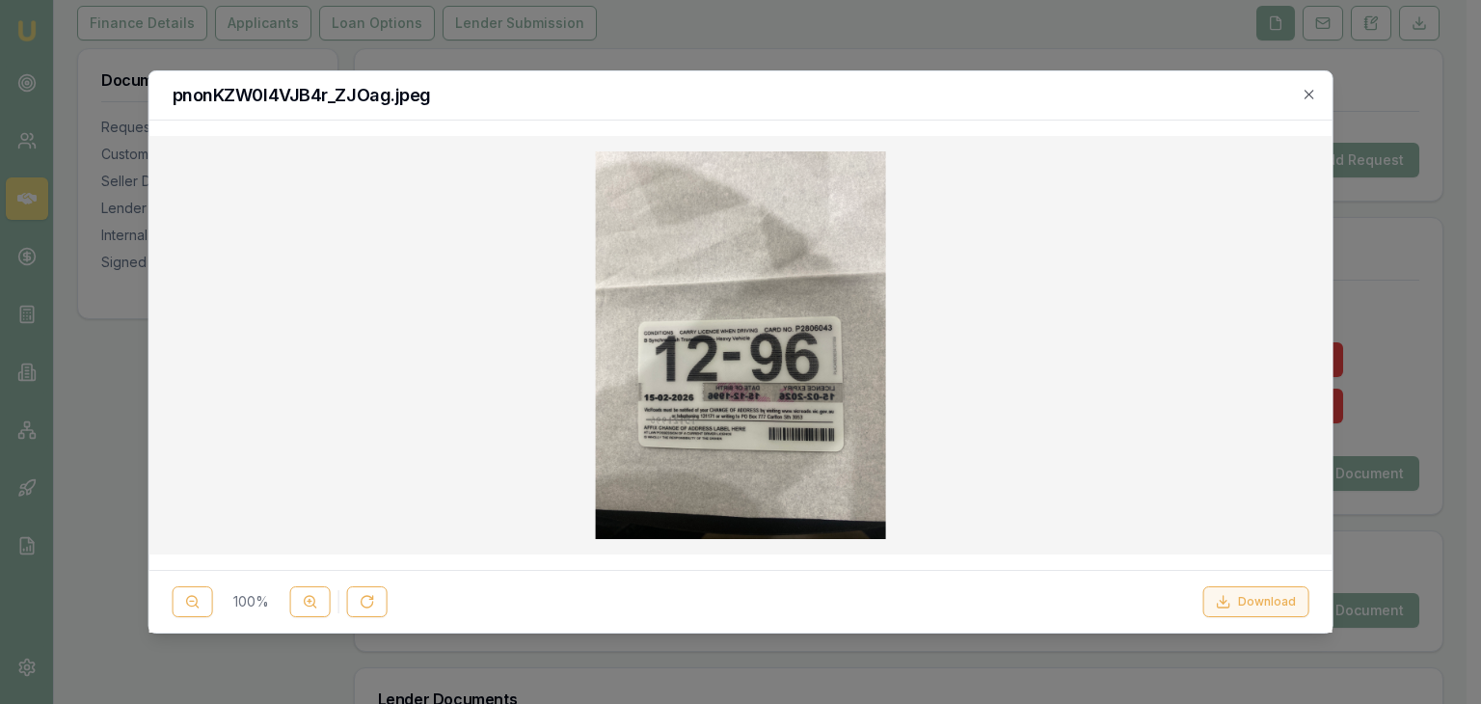
click at [1290, 603] on button "Download" at bounding box center [1255, 601] width 106 height 31
